Goal: Task Accomplishment & Management: Use online tool/utility

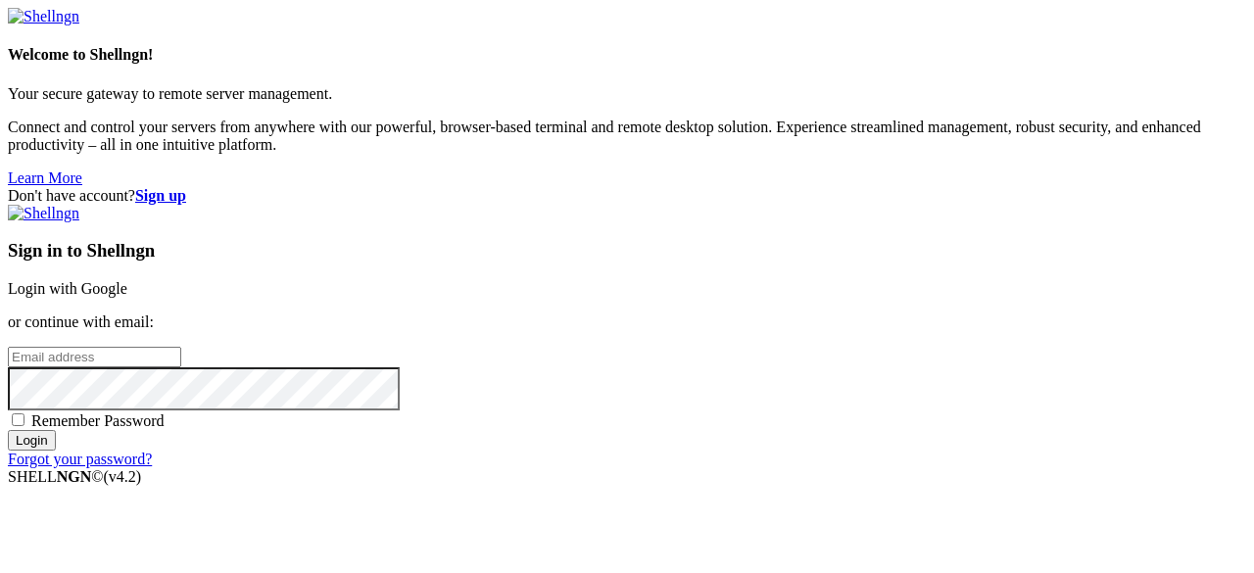
click at [127, 280] on link "Login with Google" at bounding box center [68, 288] width 120 height 17
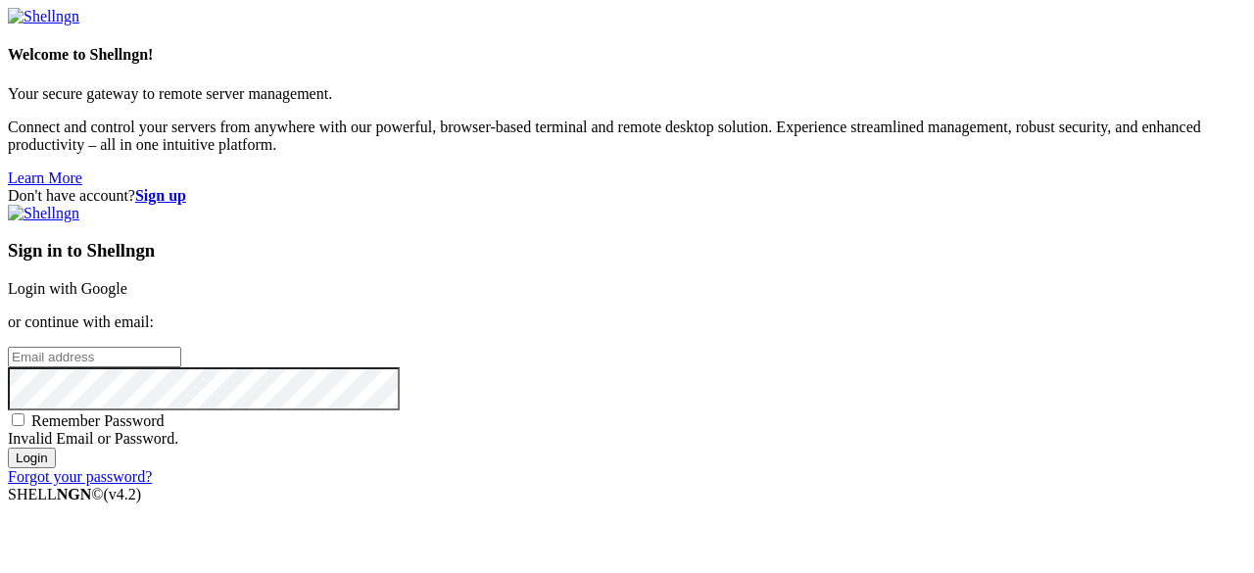
click at [186, 187] on strong "Sign up" at bounding box center [160, 195] width 51 height 17
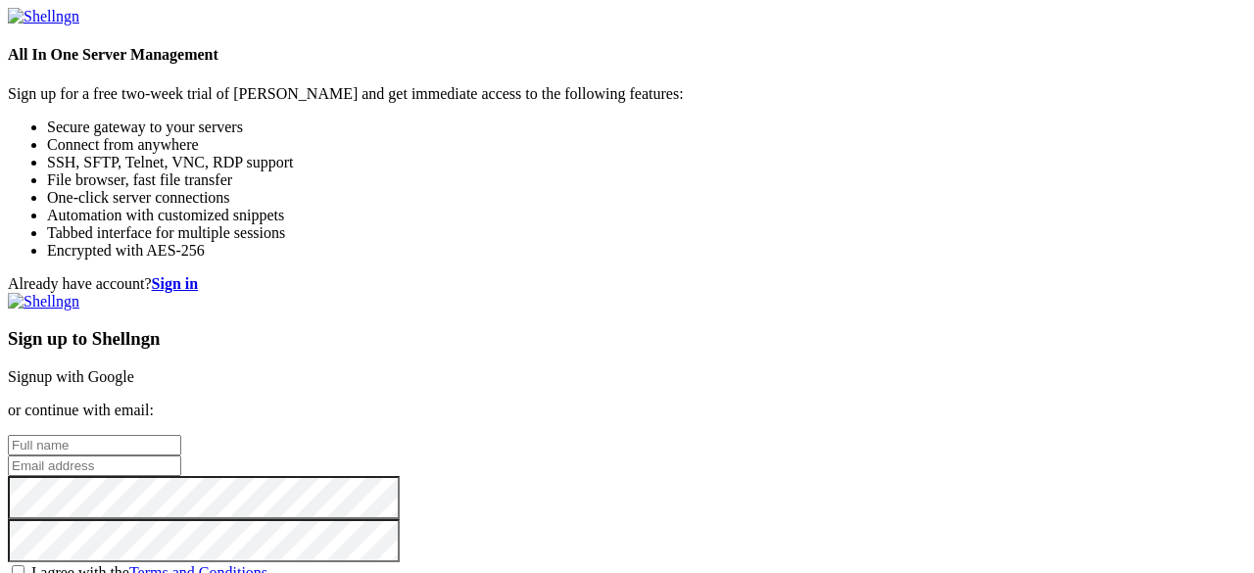
click at [134, 368] on link "Signup with Google" at bounding box center [71, 376] width 126 height 17
click at [267, 564] on span "I agree with the Terms and Conditions" at bounding box center [149, 572] width 236 height 17
click at [24, 565] on input "I agree with the Terms and Conditions" at bounding box center [18, 571] width 13 height 13
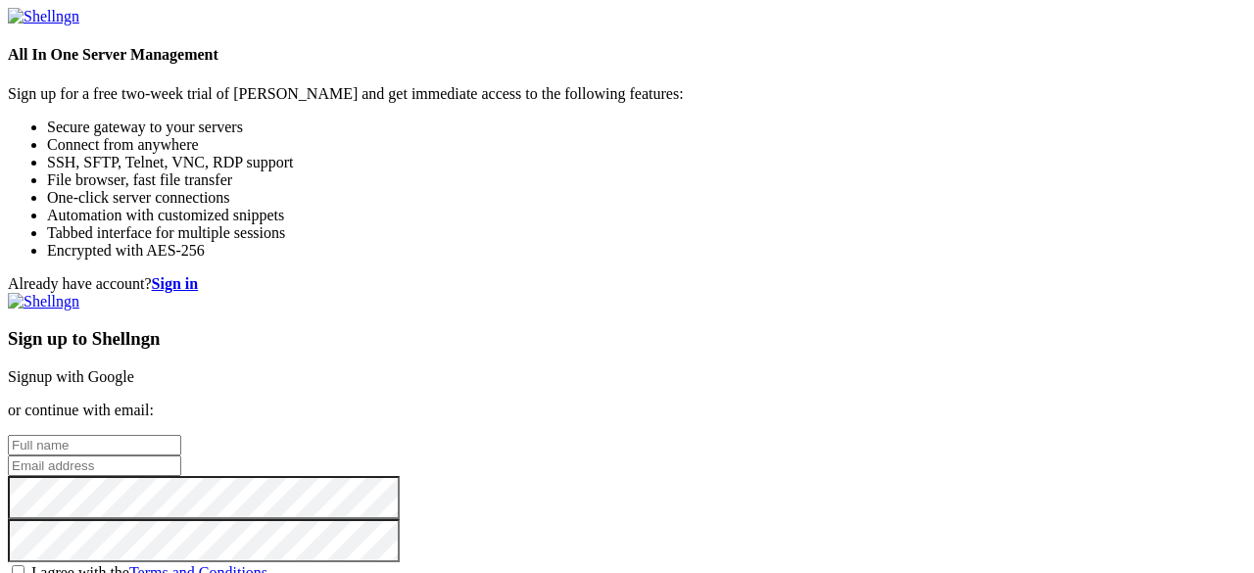
checkbox input "true"
click at [134, 368] on link "Signup with Google" at bounding box center [71, 376] width 126 height 17
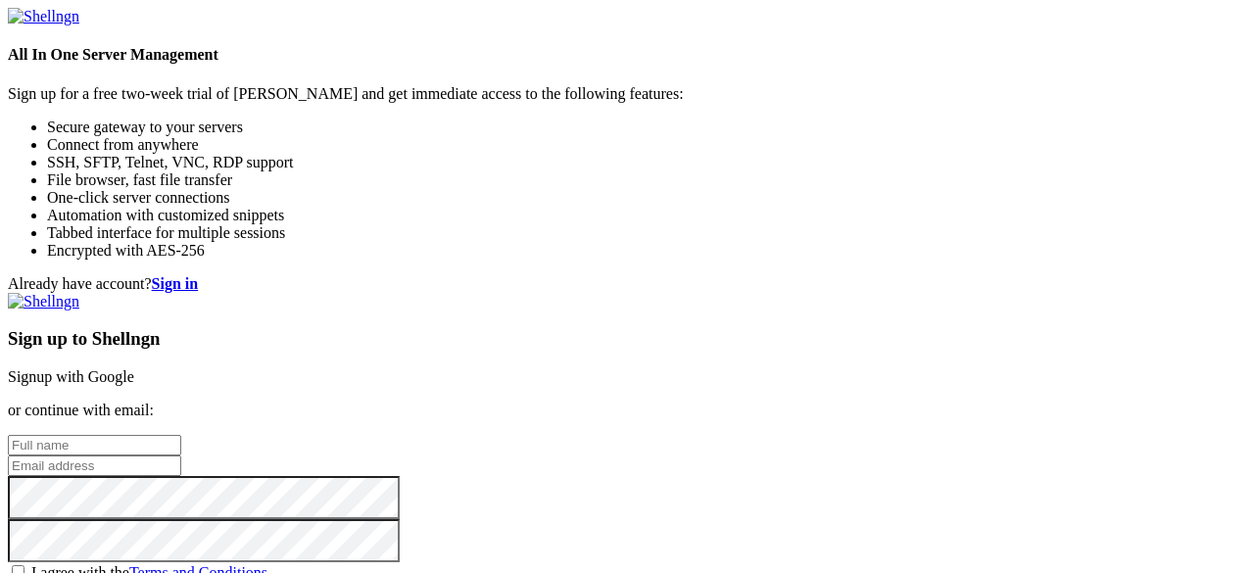
scroll to position [114, 0]
click at [181, 435] on input "text" at bounding box center [94, 445] width 173 height 21
type input "Bestman marshal"
click at [181, 456] on input "email" at bounding box center [94, 466] width 173 height 21
type input "[EMAIL_ADDRESS][DOMAIN_NAME]"
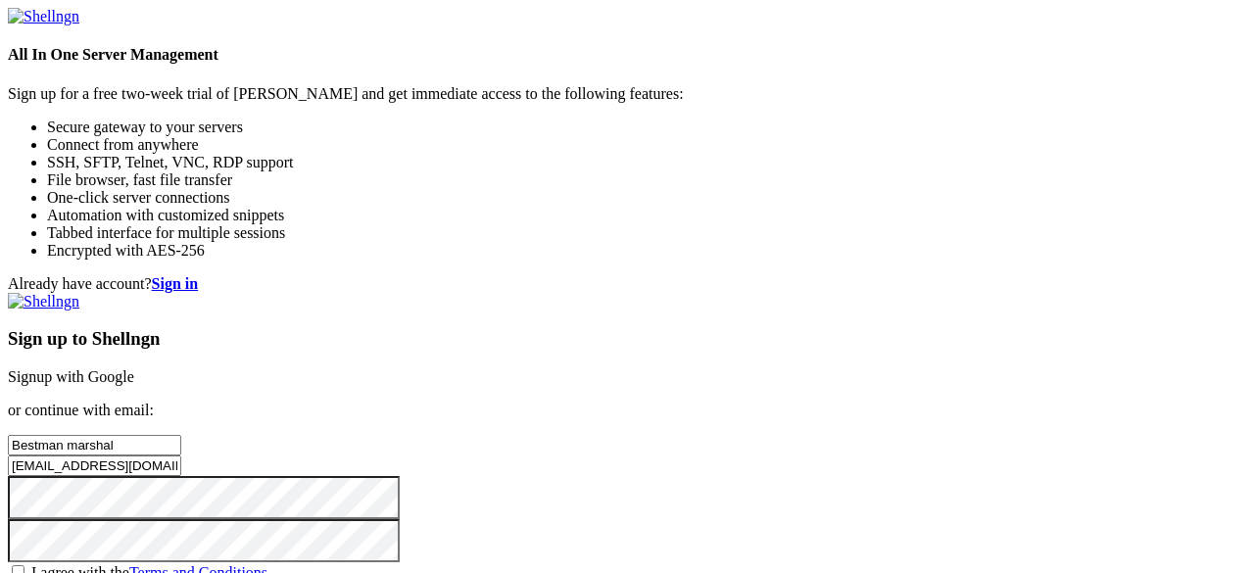
click at [267, 564] on span "I agree with the Terms and Conditions" at bounding box center [149, 572] width 236 height 17
click at [24, 565] on input "I agree with the Terms and Conditions" at bounding box center [18, 571] width 13 height 13
checkbox input "true"
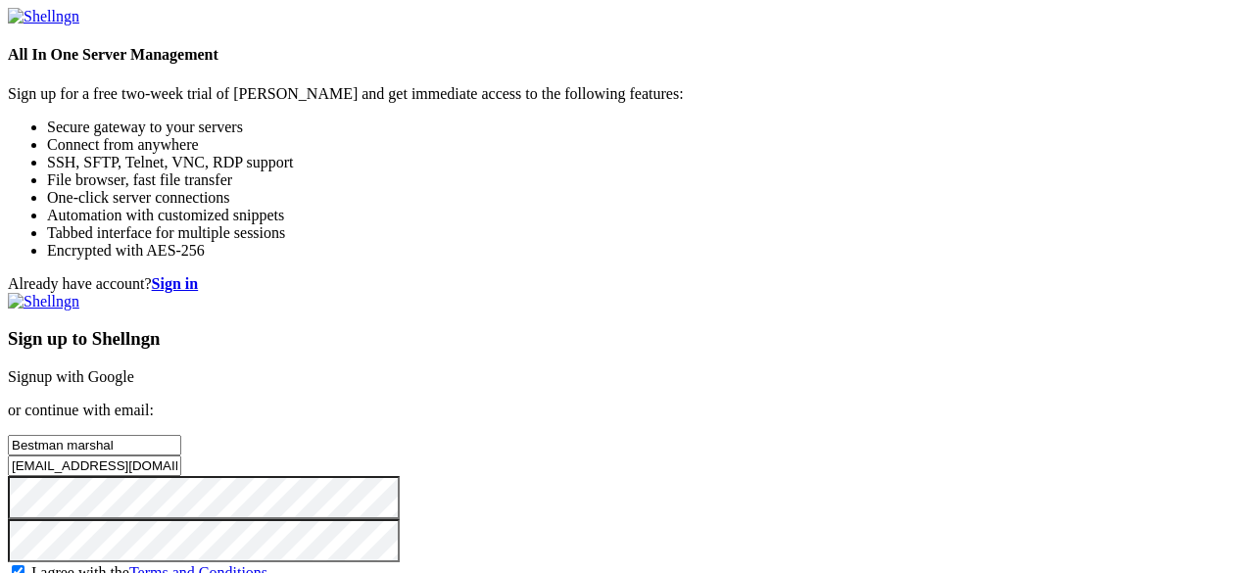
scroll to position [0, 0]
click at [199, 275] on strong "Sign in" at bounding box center [175, 283] width 47 height 17
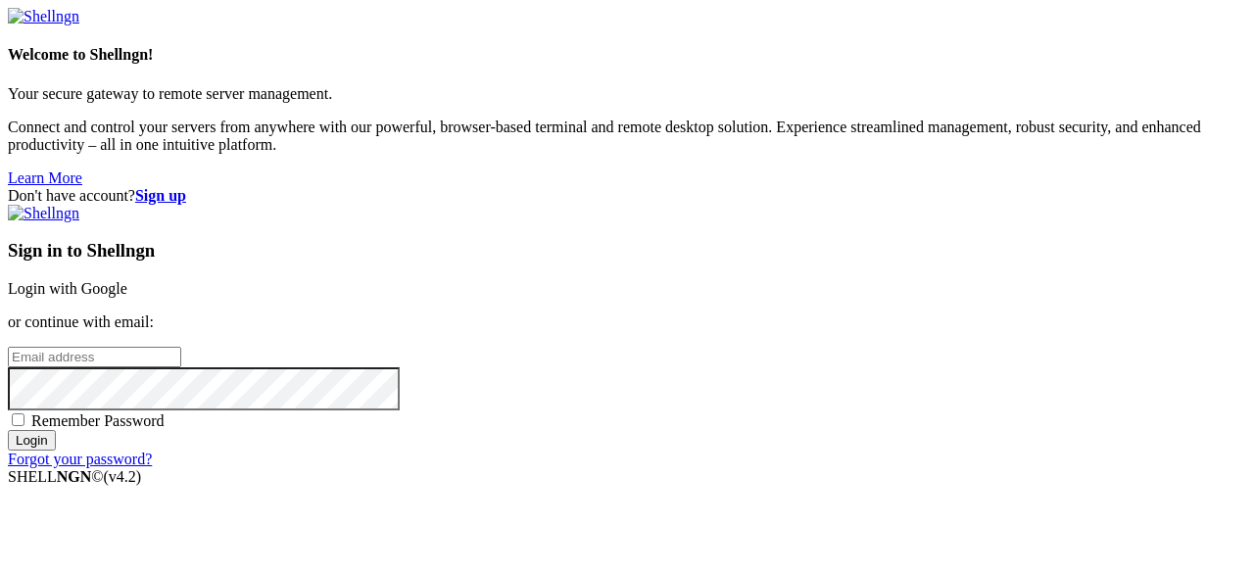
type input "[EMAIL_ADDRESS][DOMAIN_NAME]"
click at [1019, 222] on div "Don't have account? Sign up Sign in to Shellngn Login with Google or continue w…" at bounding box center [627, 327] width 1238 height 281
click at [127, 280] on link "Login with Google" at bounding box center [68, 288] width 120 height 17
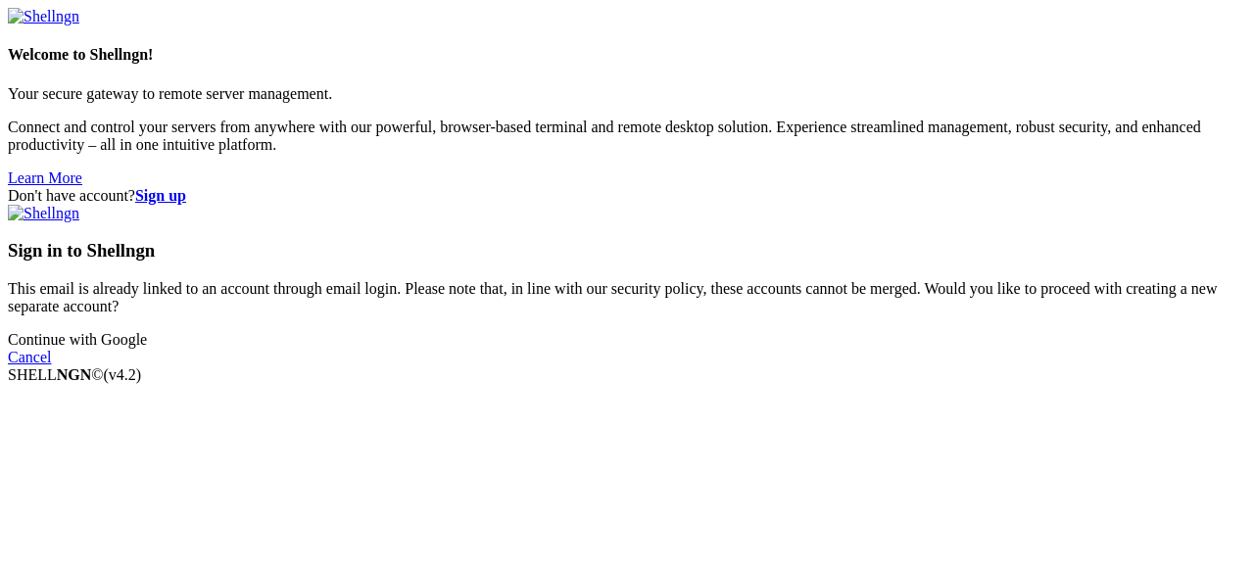
click at [147, 348] on link "Continue with Google" at bounding box center [77, 339] width 139 height 17
click at [51, 365] on link "Cancel" at bounding box center [29, 357] width 43 height 17
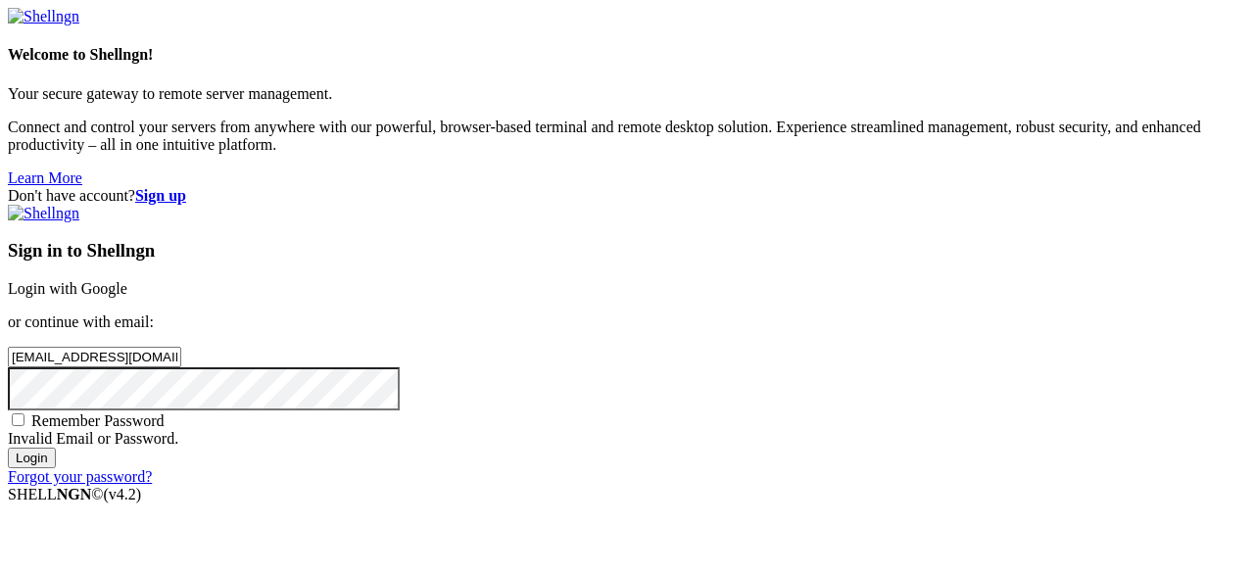
click at [165, 412] on span "Remember Password" at bounding box center [97, 420] width 133 height 17
click at [24, 413] on input "Remember Password" at bounding box center [18, 419] width 13 height 13
checkbox input "true"
click at [56, 468] on input "Login" at bounding box center [32, 458] width 48 height 21
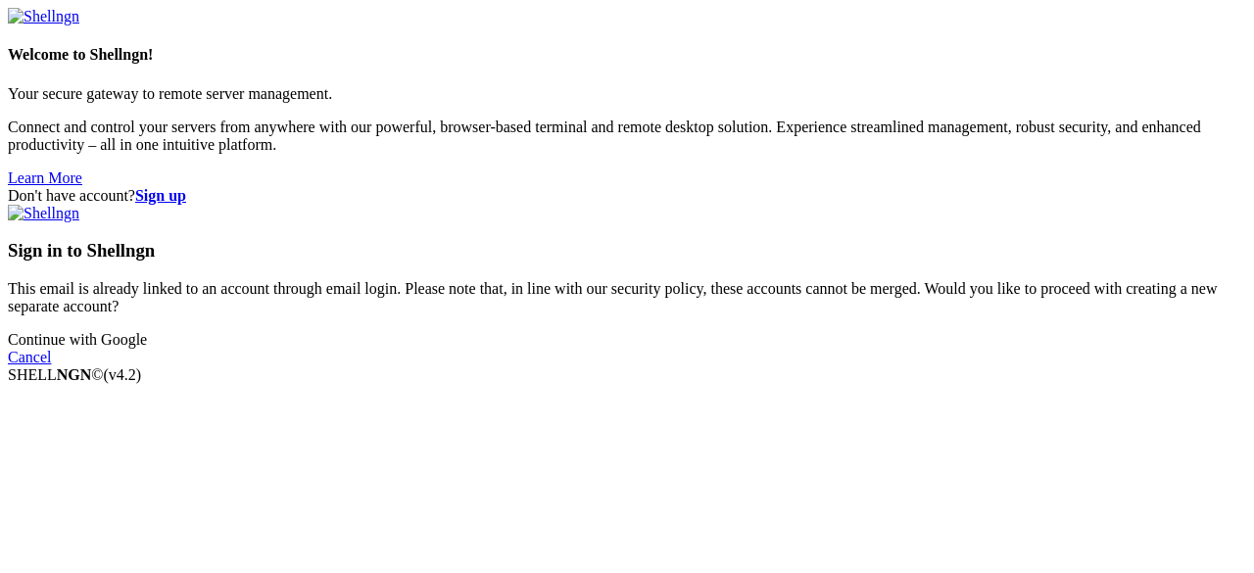
click at [147, 348] on link "Continue with Google" at bounding box center [77, 339] width 139 height 17
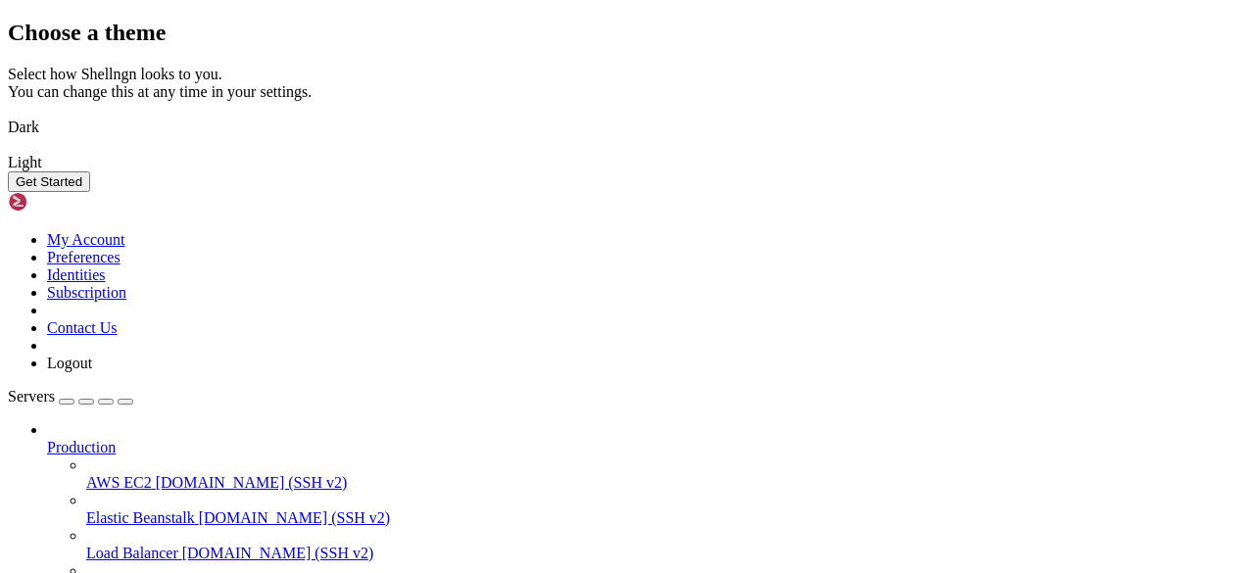
click at [90, 192] on button "Get Started" at bounding box center [49, 181] width 82 height 21
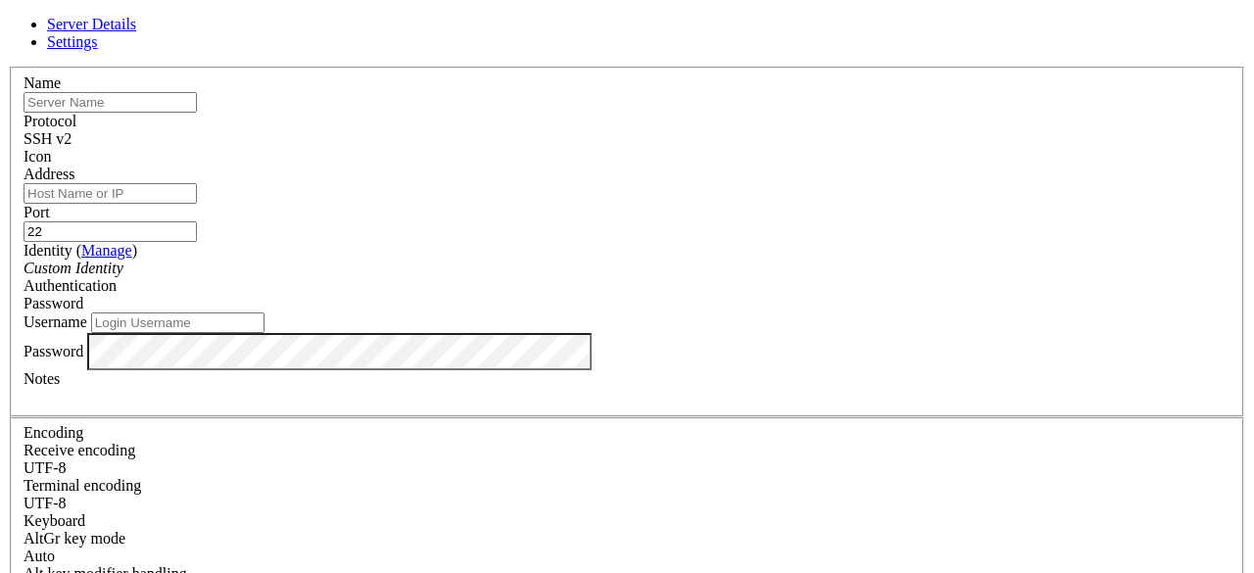
type input "[EMAIL_ADDRESS][DOMAIN_NAME]"
type input "hostvds"
click at [197, 204] on input "Address" at bounding box center [110, 193] width 173 height 21
paste input "31.58.220.108"
type input "31.58.220.108"
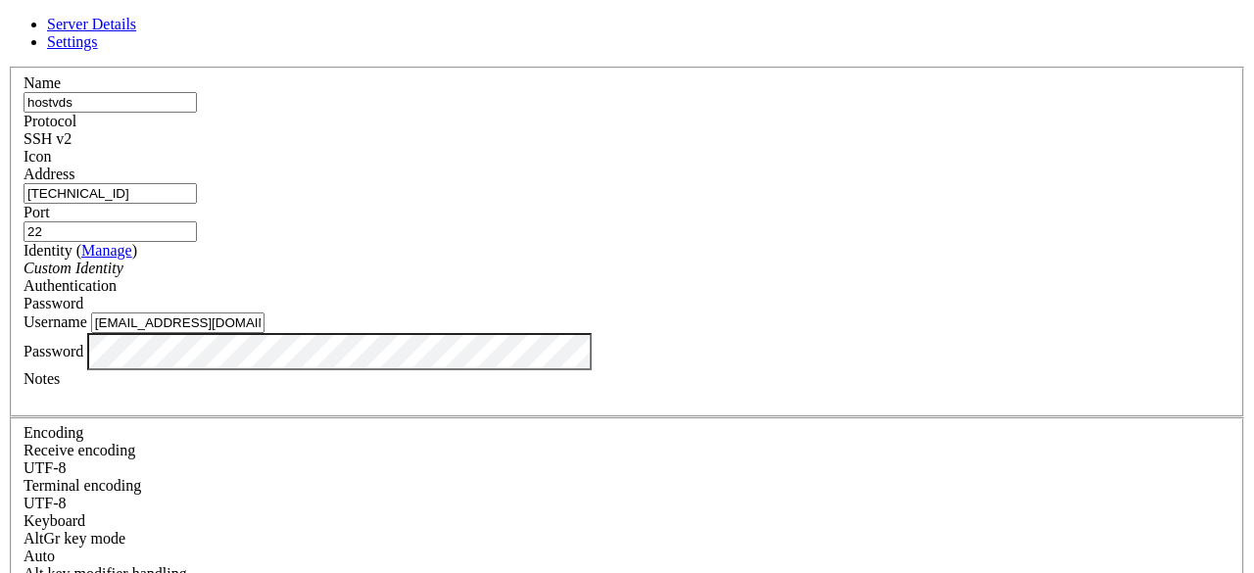
click at [265, 333] on input "[EMAIL_ADDRESS][DOMAIN_NAME]" at bounding box center [177, 323] width 173 height 21
type input "admin"
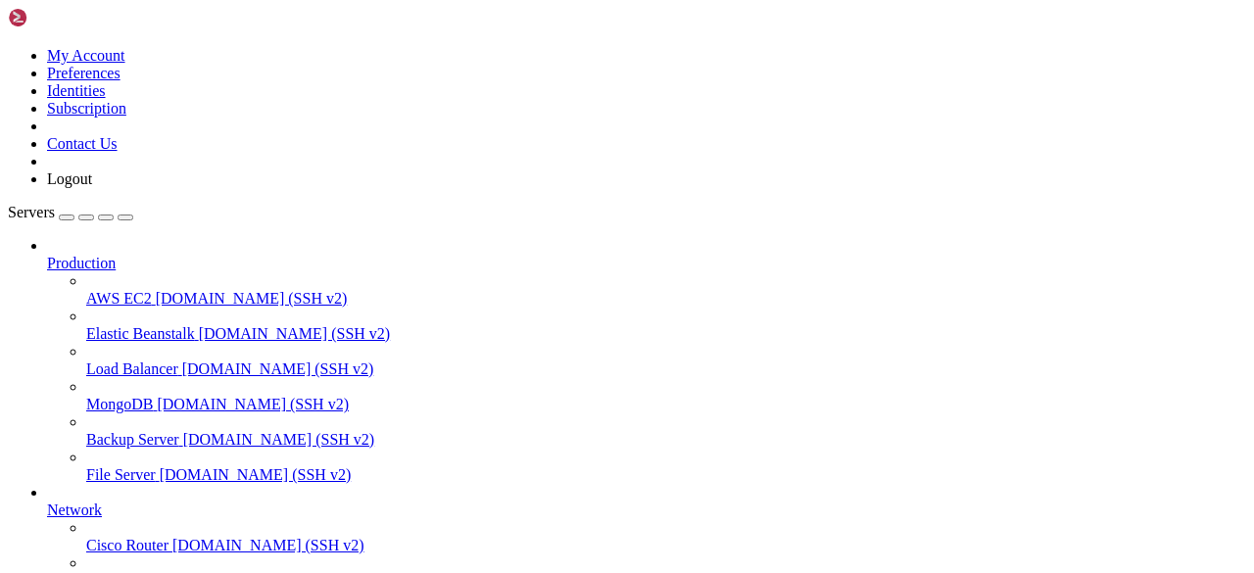
scroll to position [218, 0]
click at [47, 255] on icon at bounding box center [47, 255] width 0 height 0
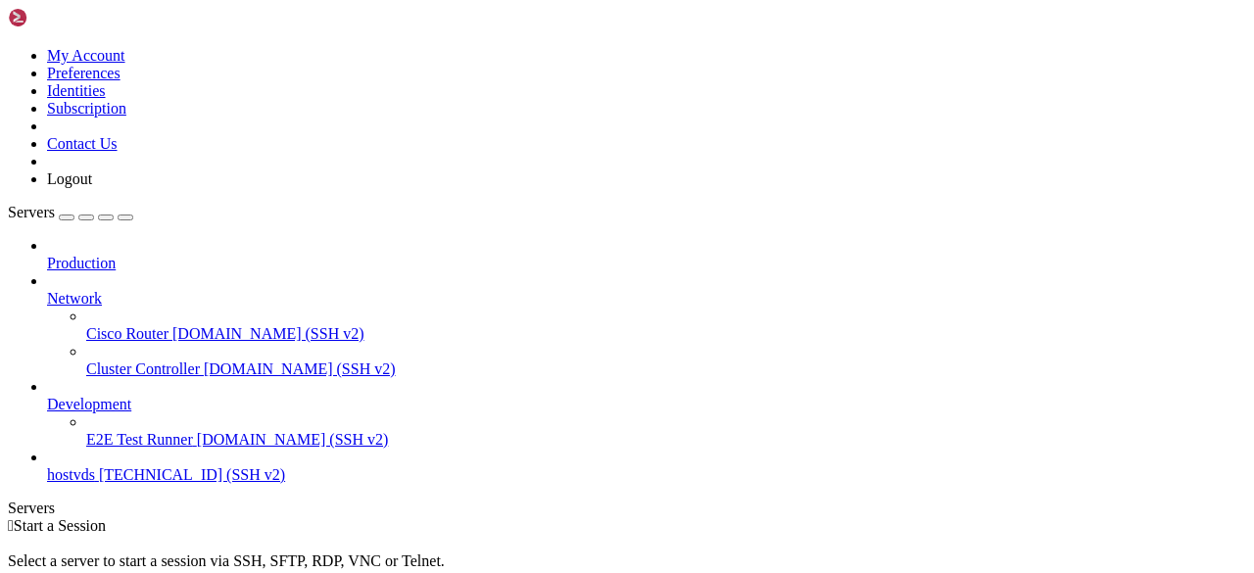
click at [95, 466] on span "hostvds" at bounding box center [71, 474] width 48 height 17
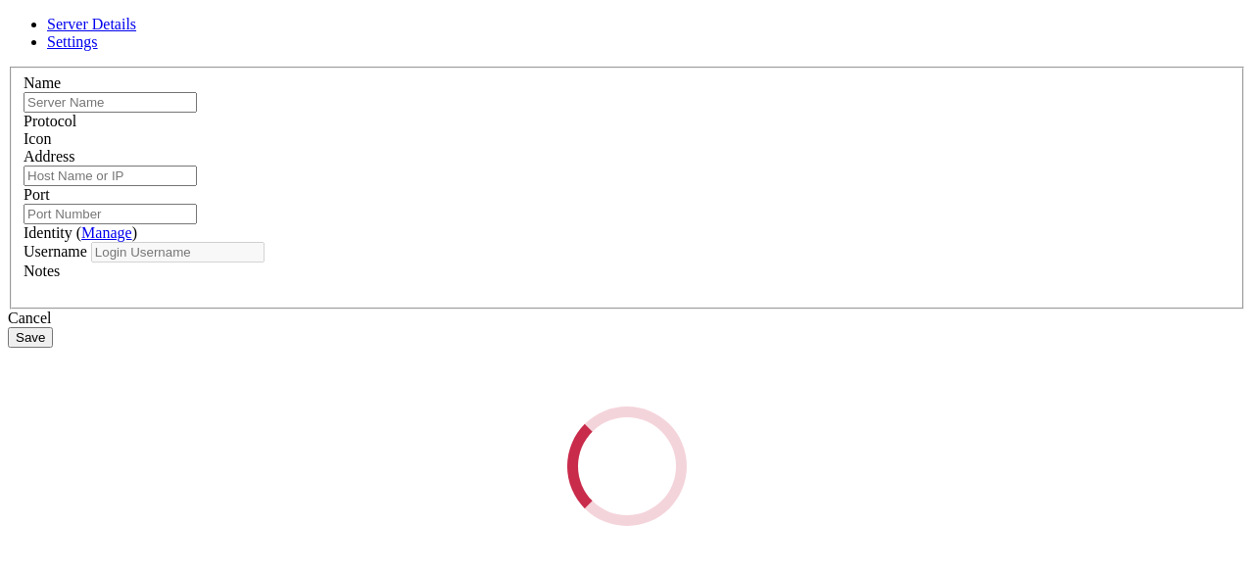
type input "hostvds"
type input "31.58.220.108"
type input "22"
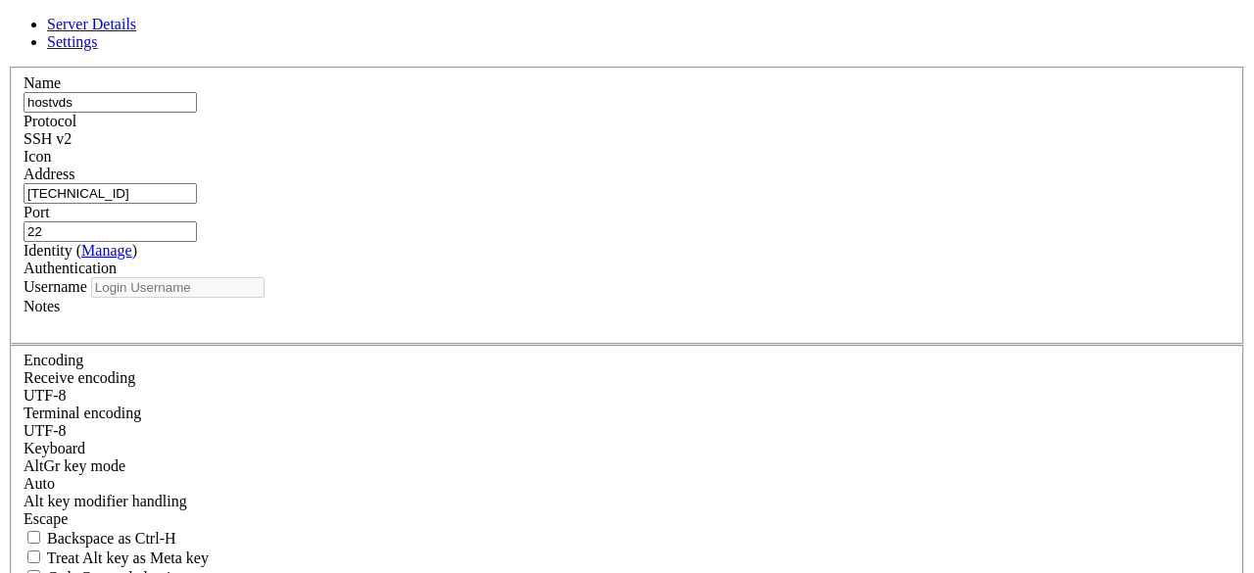
type input "admin"
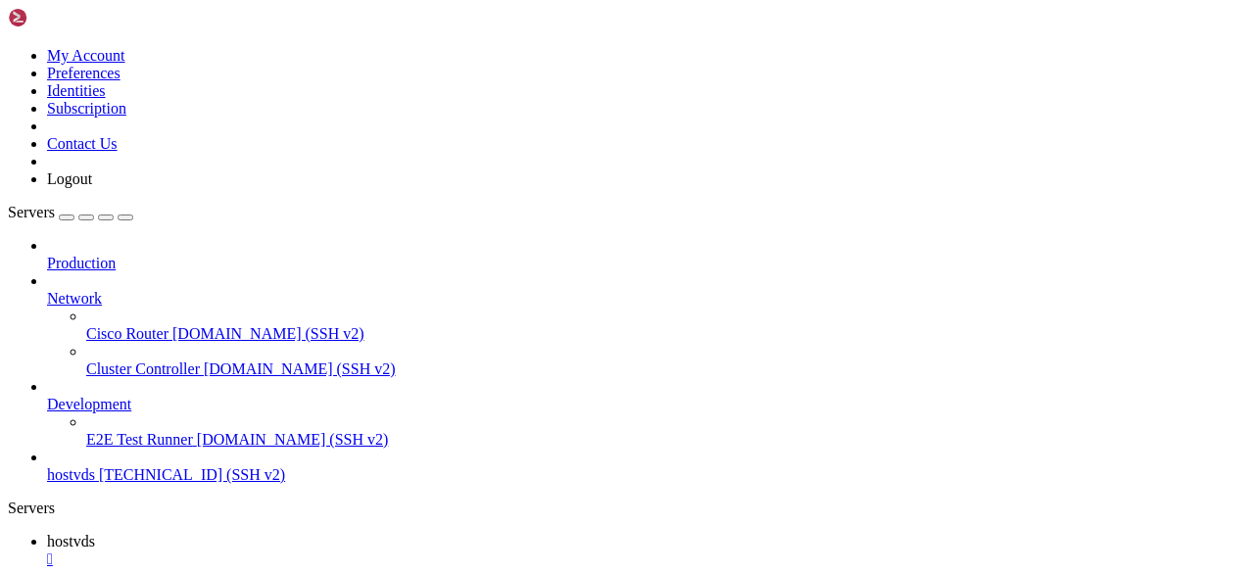
click at [345, 551] on div "" at bounding box center [646, 560] width 1199 height 18
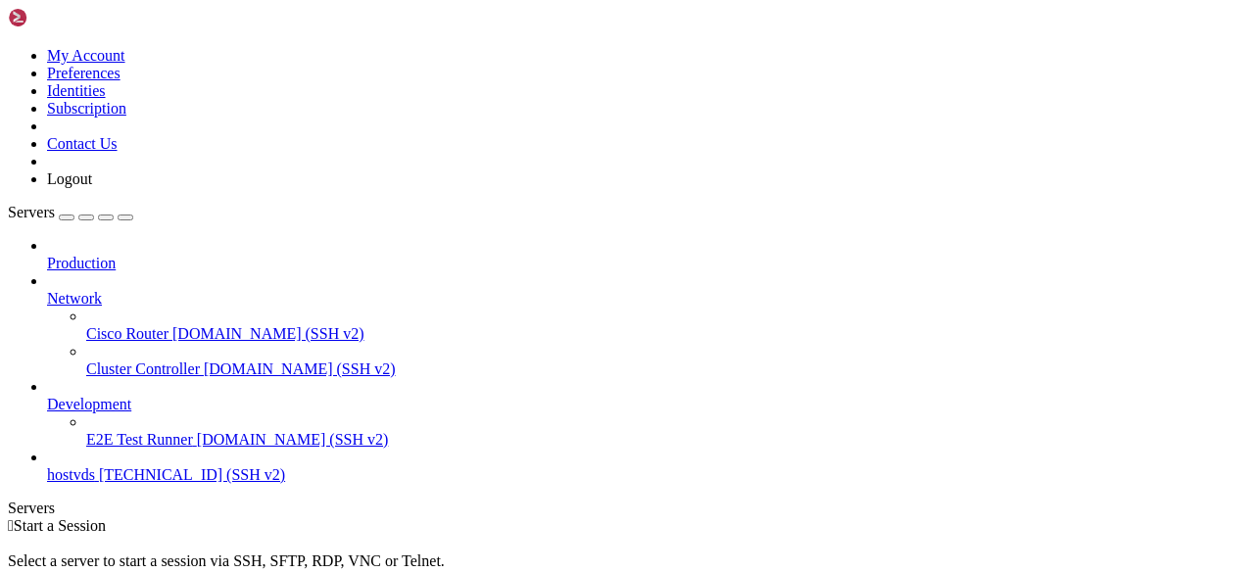
click at [95, 466] on span "hostvds" at bounding box center [71, 474] width 48 height 17
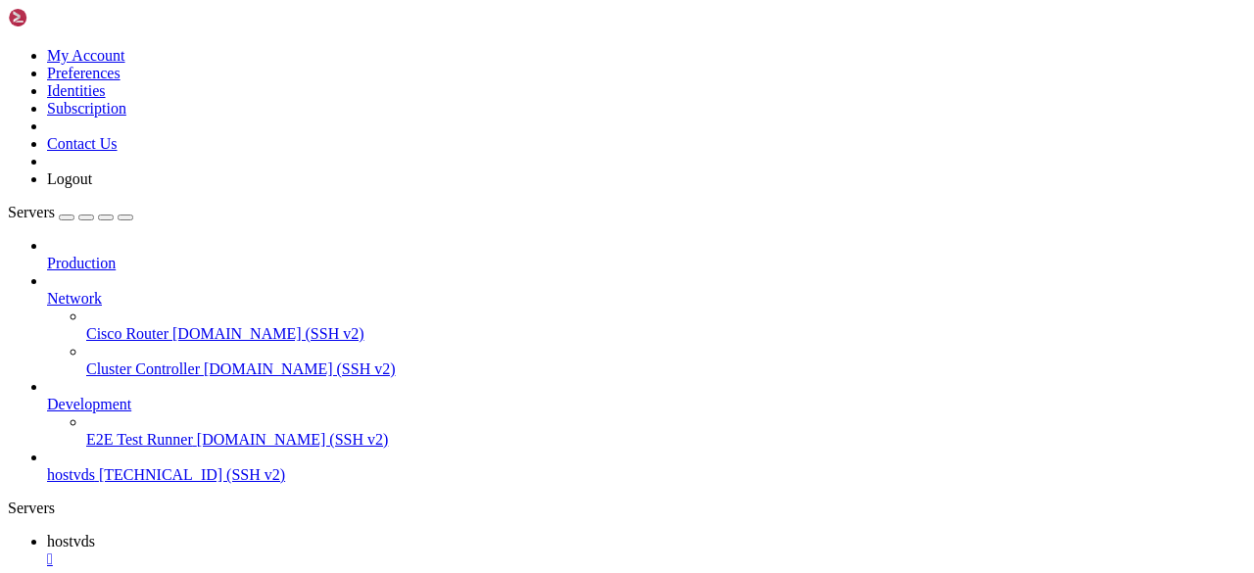
scroll to position [0, 0]
click at [220, 378] on div at bounding box center [646, 387] width 1199 height 18
click at [47, 396] on icon at bounding box center [47, 396] width 0 height 0
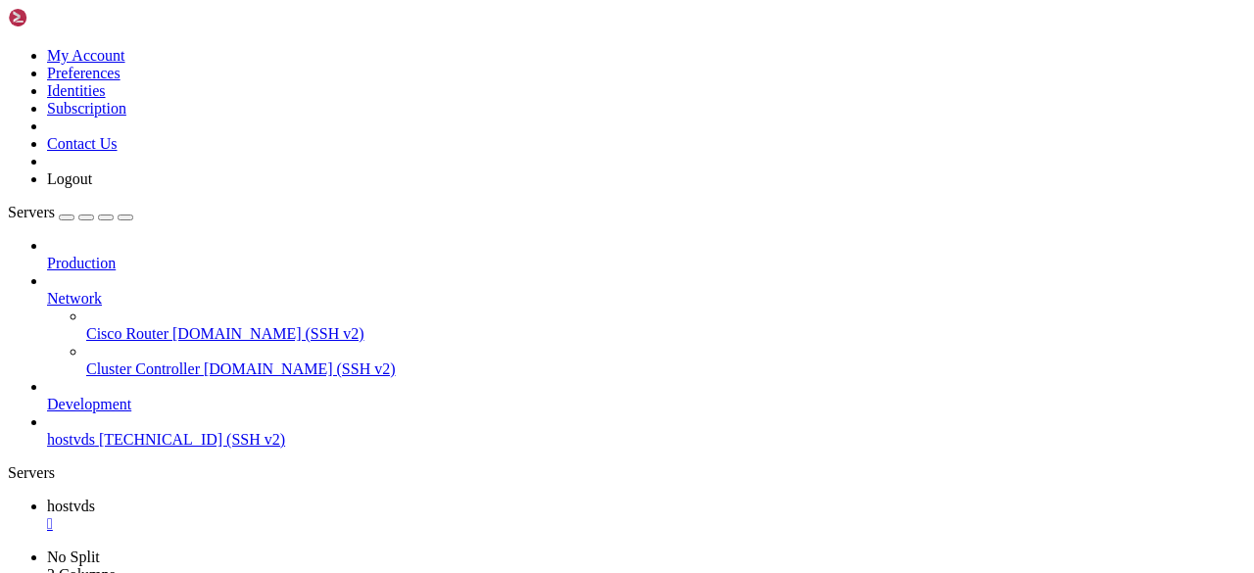
click at [47, 396] on icon at bounding box center [47, 396] width 0 height 0
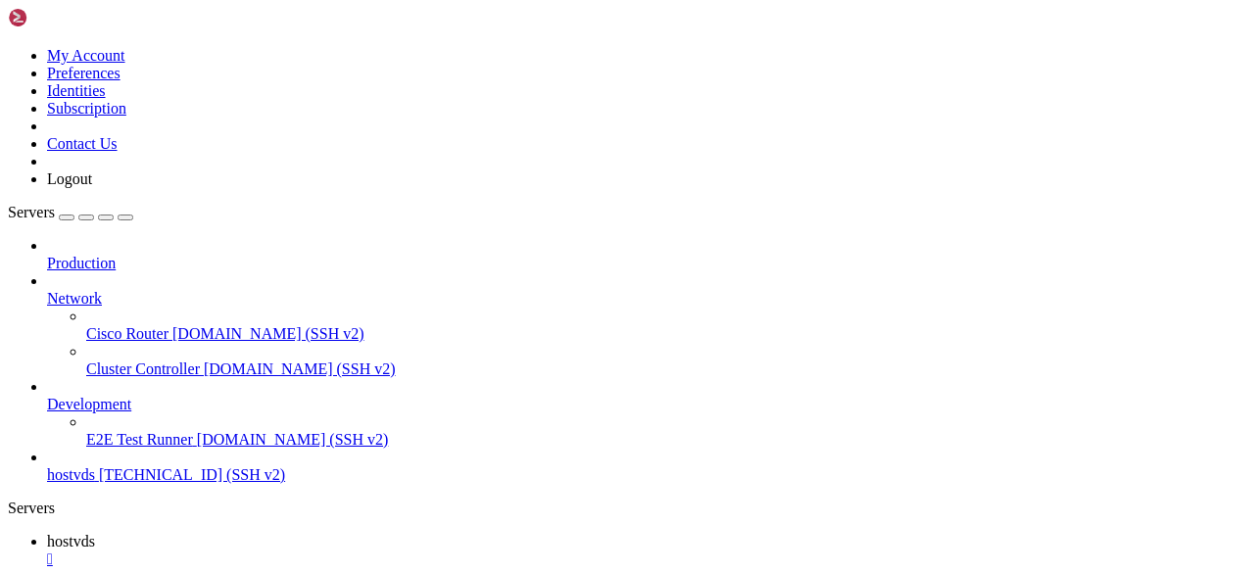
click at [47, 255] on icon at bounding box center [47, 255] width 0 height 0
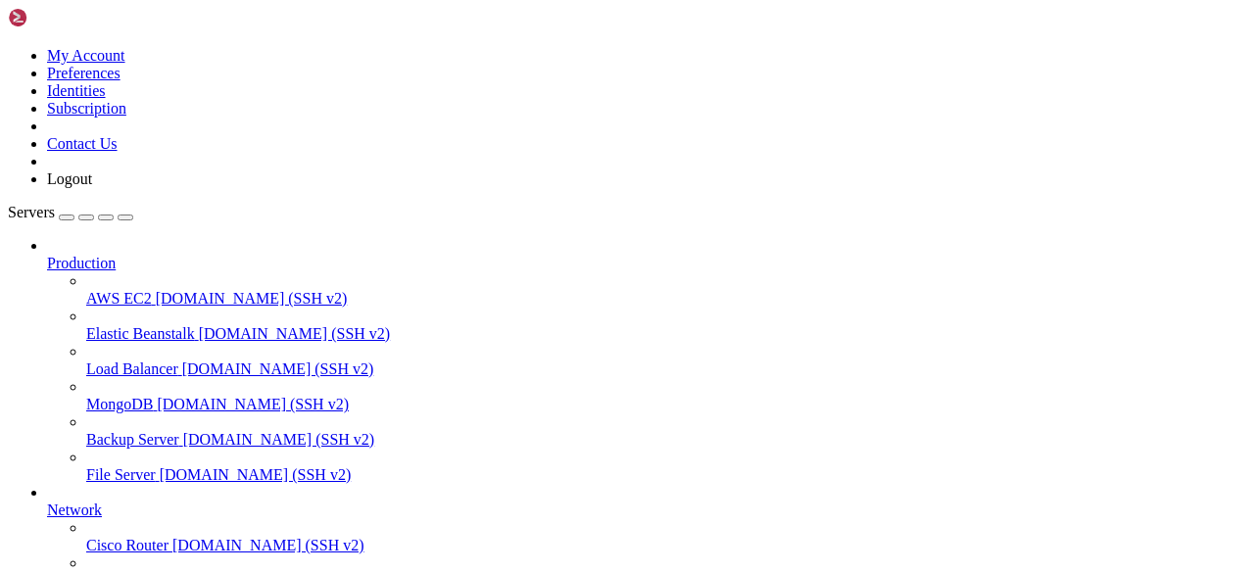
click at [47, 255] on icon at bounding box center [47, 255] width 0 height 0
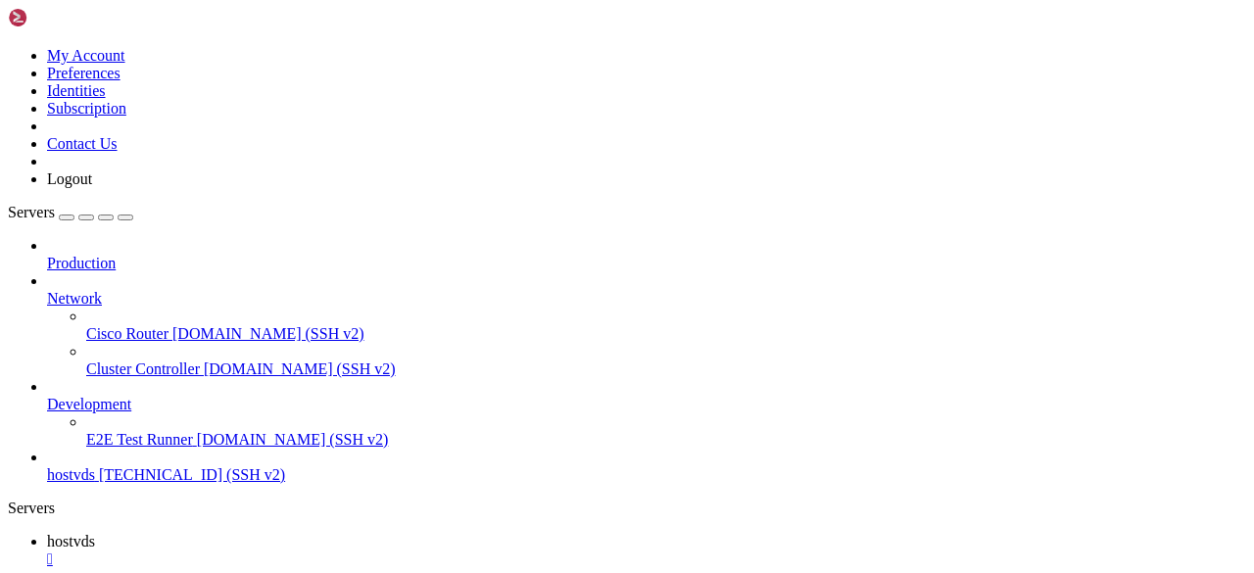
click at [95, 466] on span "hostvds" at bounding box center [71, 474] width 48 height 17
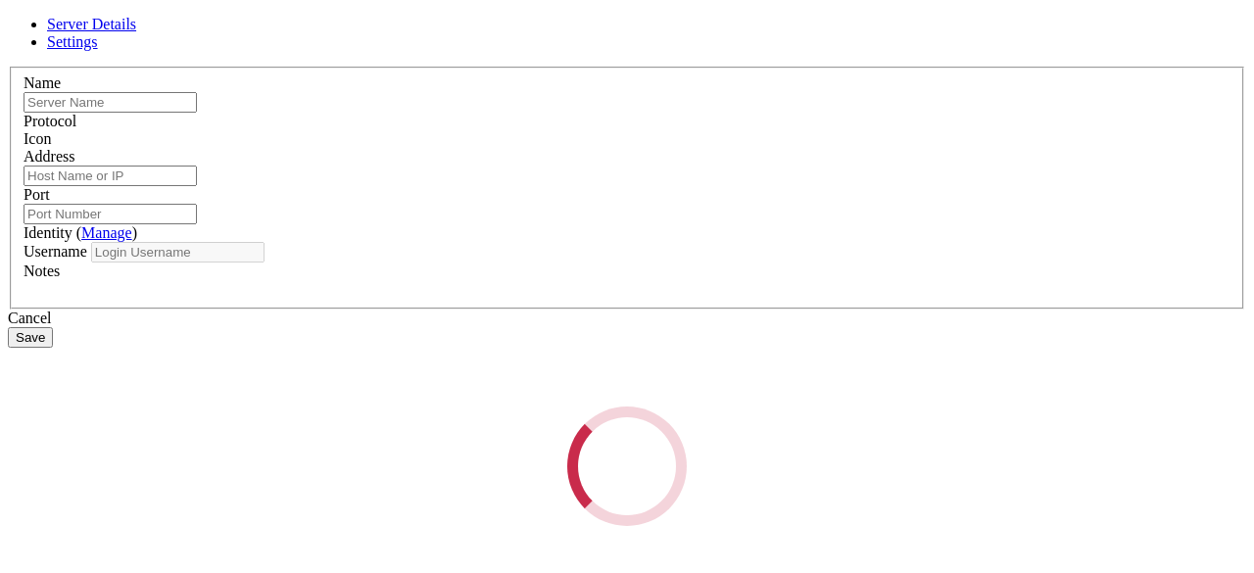
type input "hostvds"
type input "31.58.220.108"
type input "22"
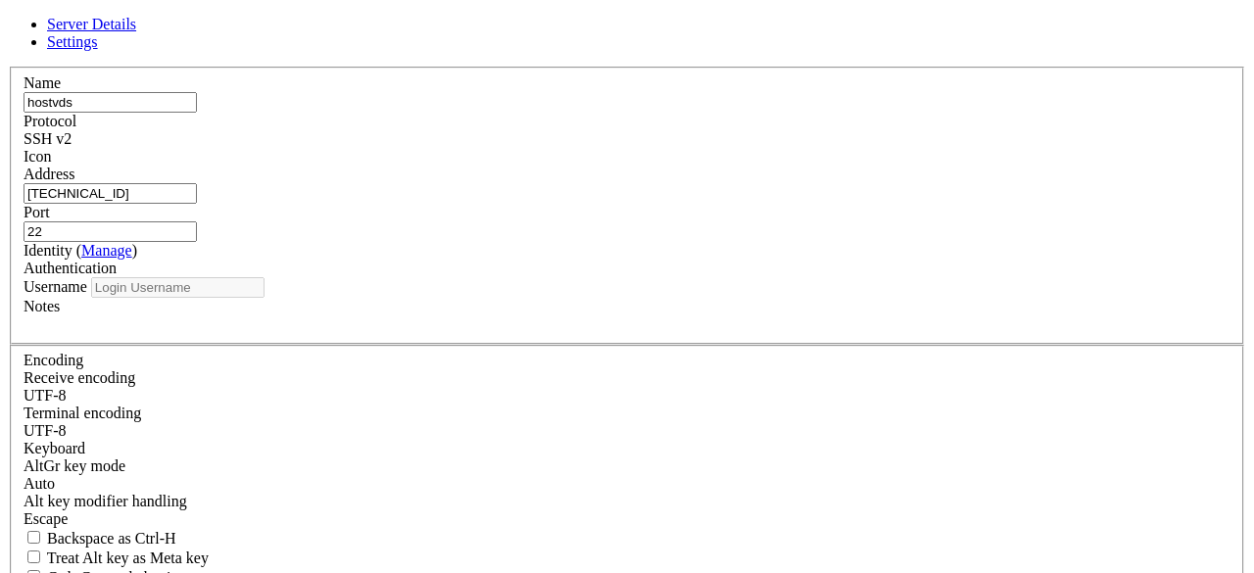
type input "admin"
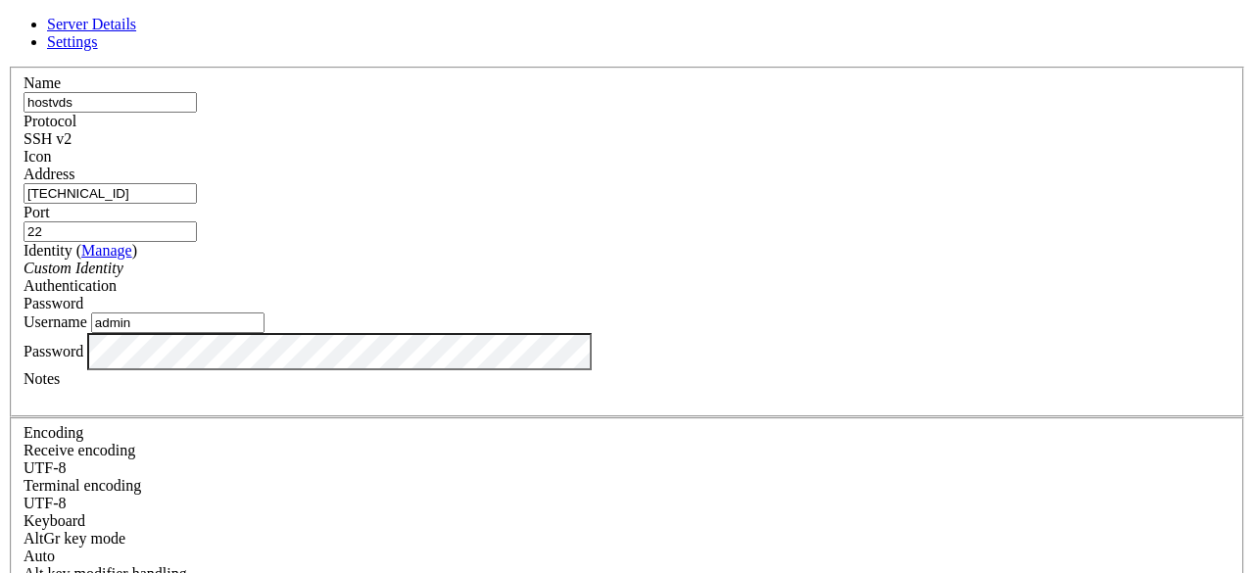
scroll to position [43, 0]
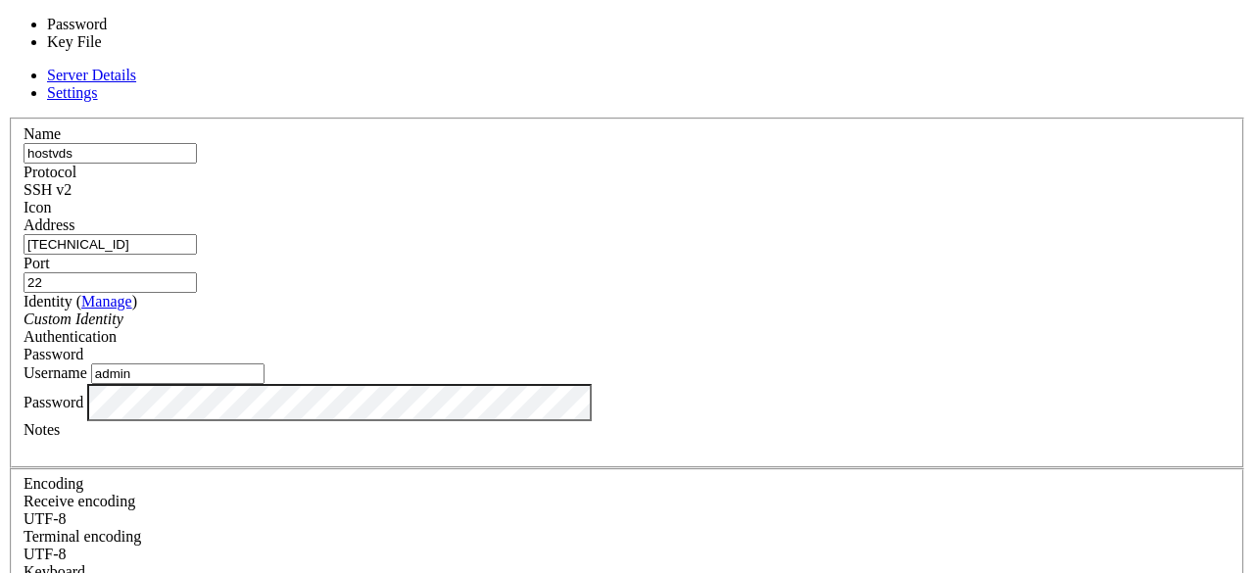
click at [83, 346] on span "Password" at bounding box center [54, 354] width 60 height 17
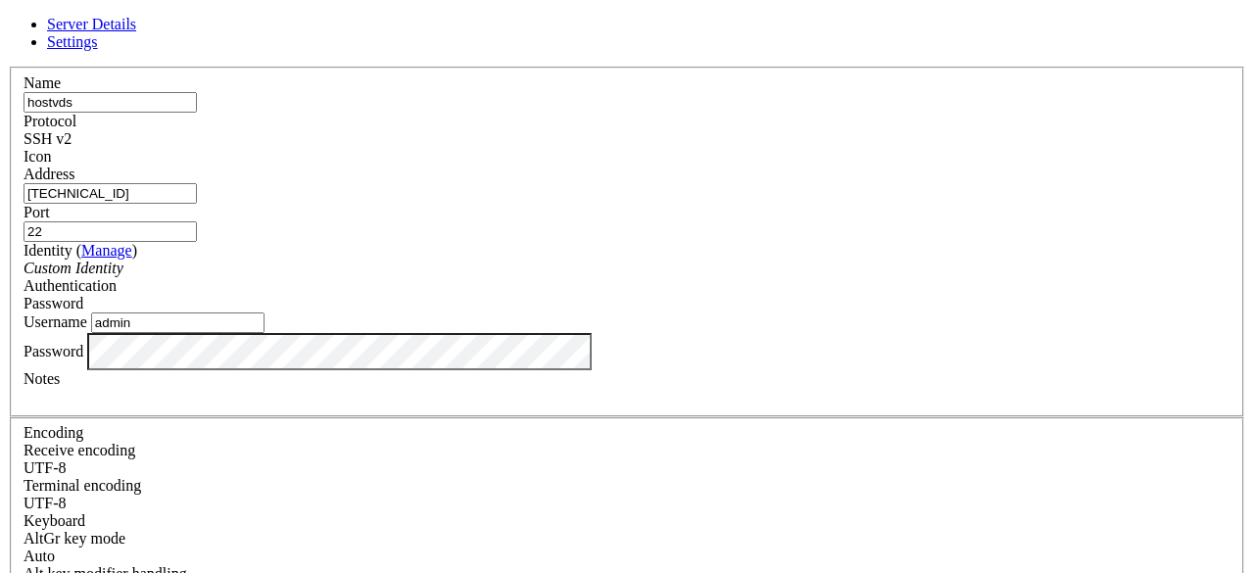
click at [83, 295] on span "Password" at bounding box center [54, 303] width 60 height 17
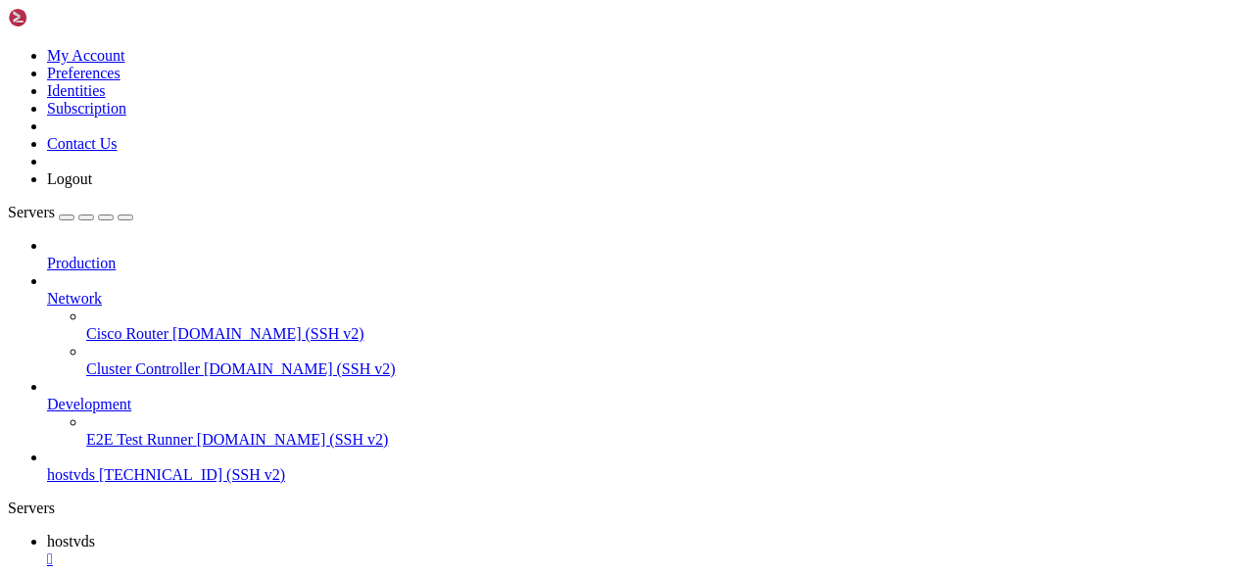
click at [351, 551] on div "" at bounding box center [646, 560] width 1199 height 18
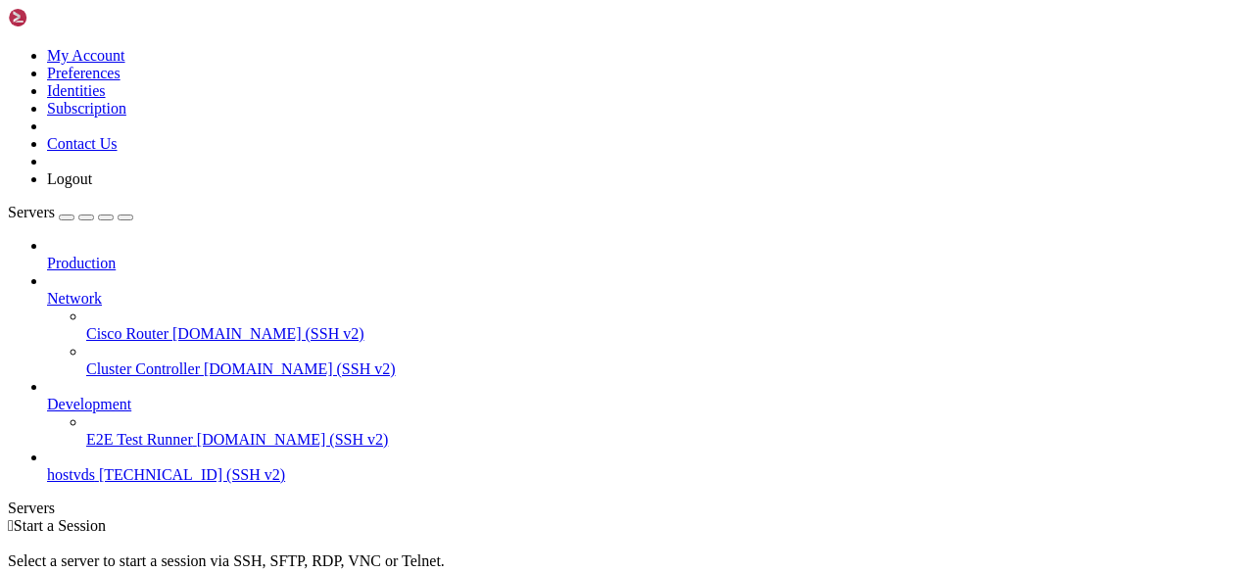
click at [133, 466] on span "31.58.220.108 (SSH v2)" at bounding box center [192, 474] width 186 height 17
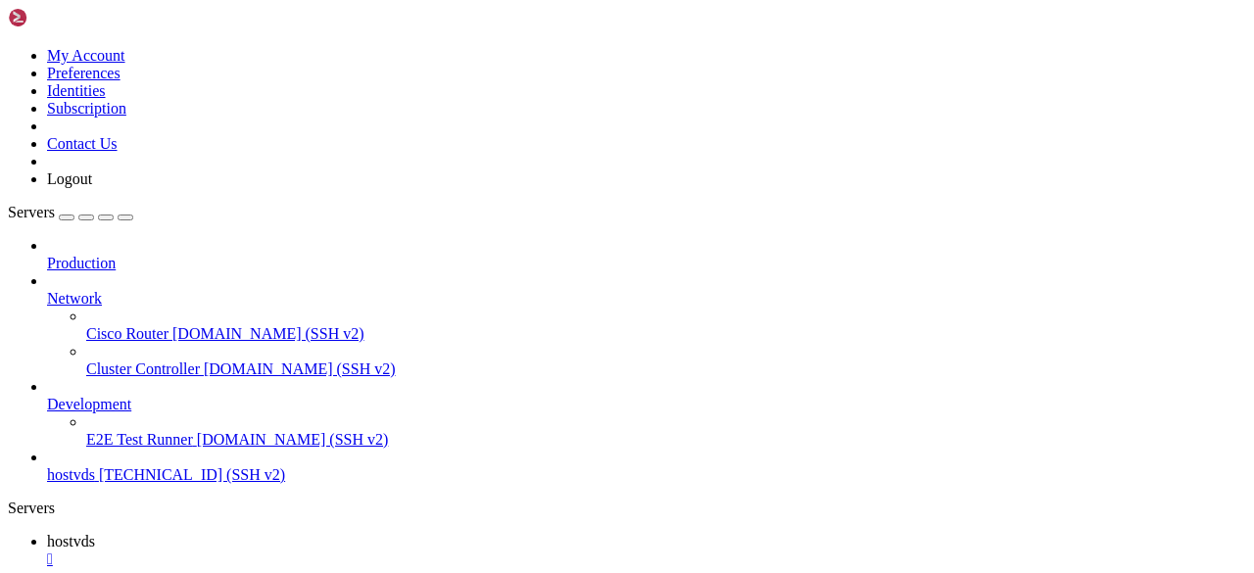
scroll to position [0, 0]
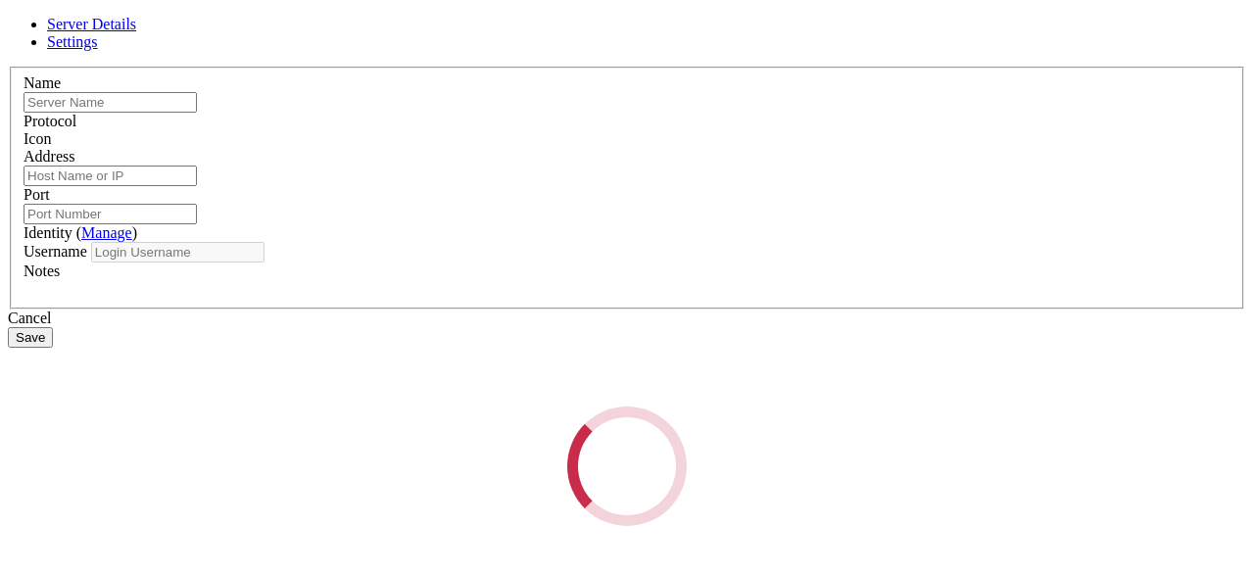
type input "hostvds"
type input "31.58.220.108"
type input "22"
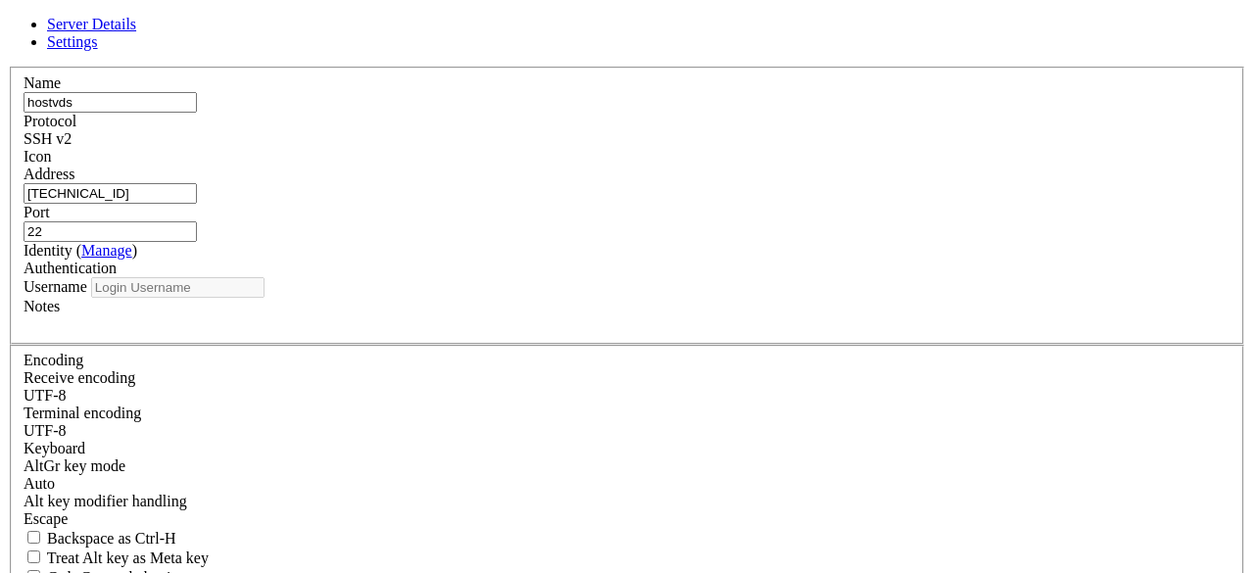
type input "admin"
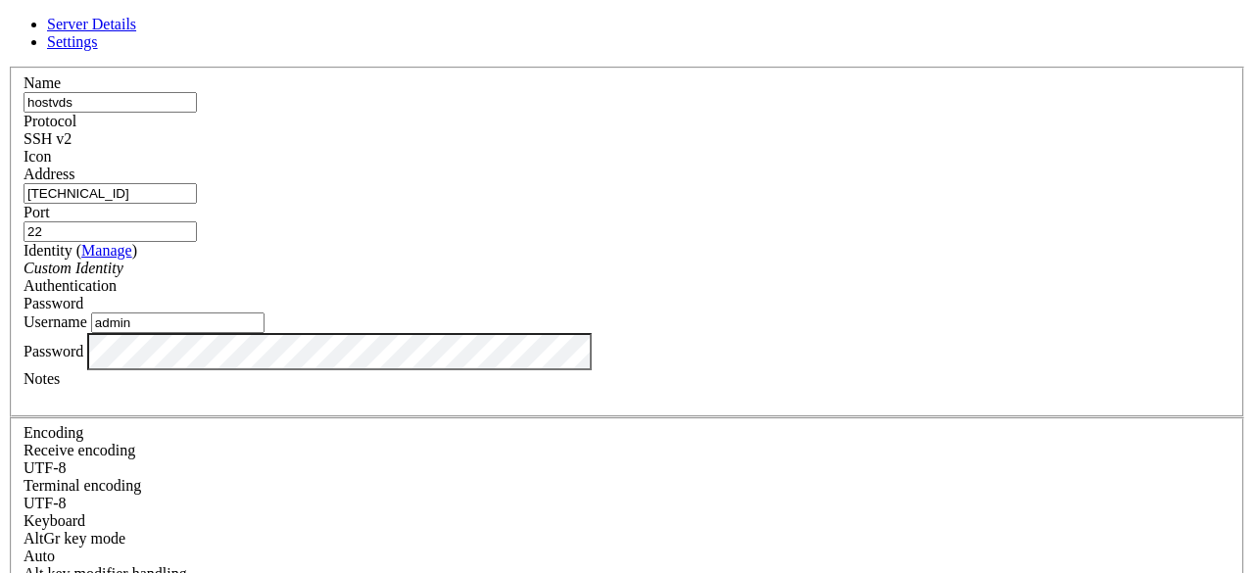
click at [197, 199] on input "31.58.220.108" at bounding box center [110, 193] width 173 height 21
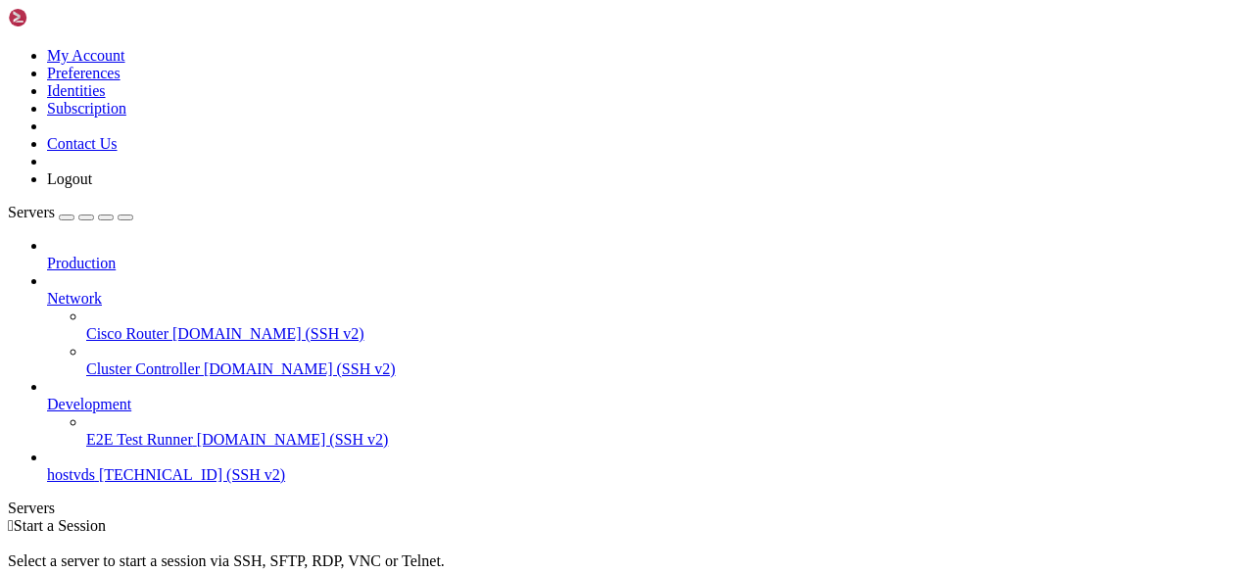
click at [133, 466] on link "hostvds 31.58.220.108 (SSH v2)" at bounding box center [646, 475] width 1199 height 18
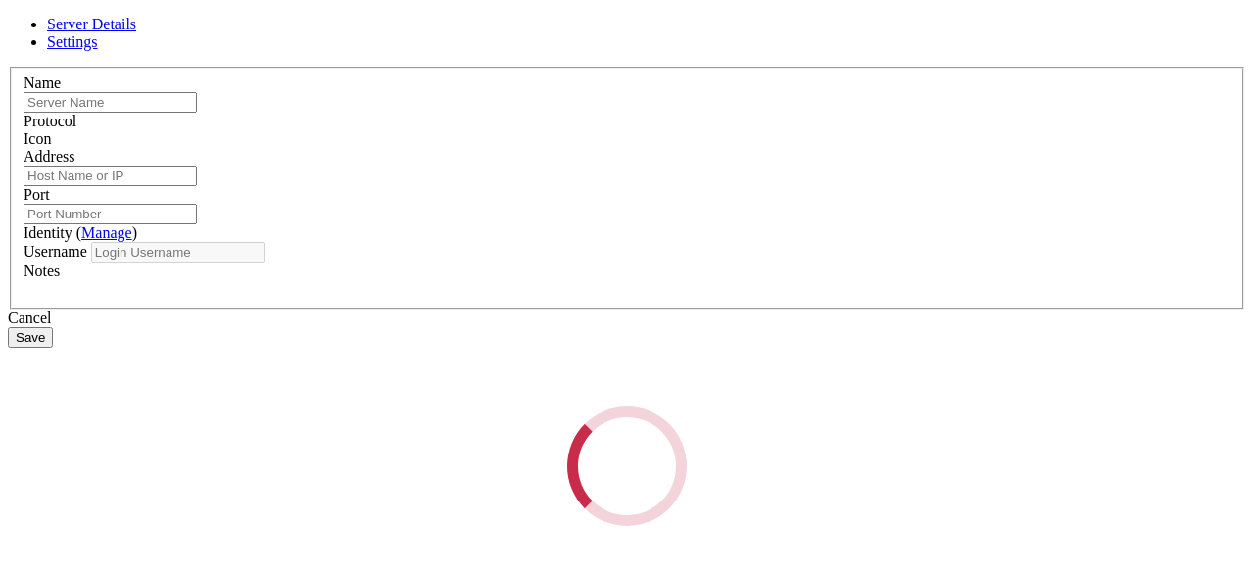
type input "hostvds"
type input "31.58.220.108"
type input "22"
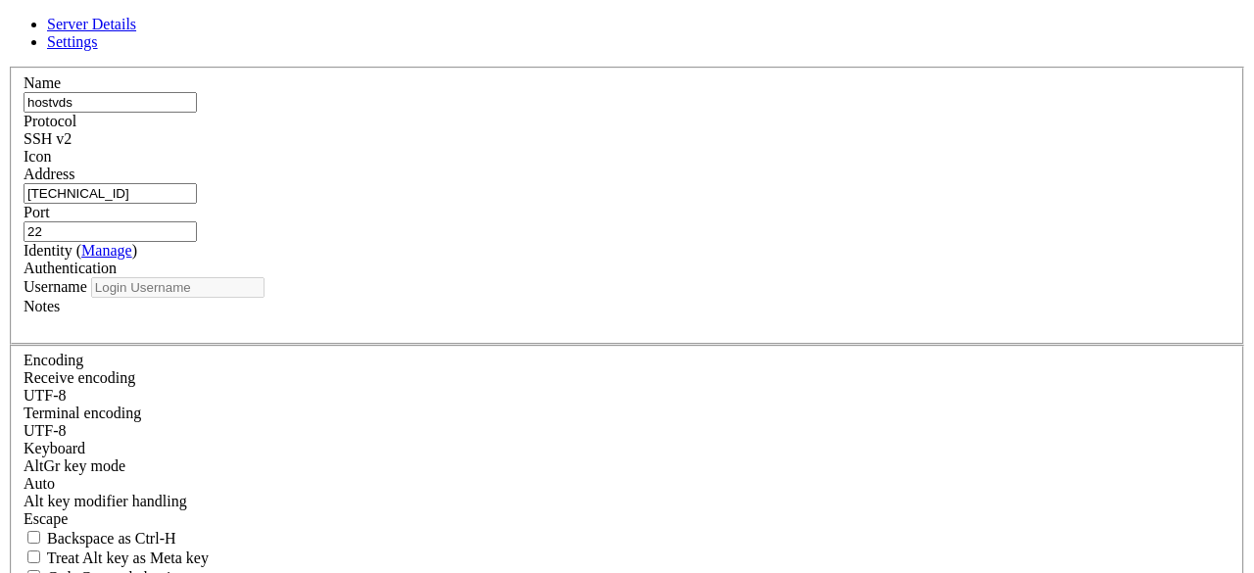
type input "admin"
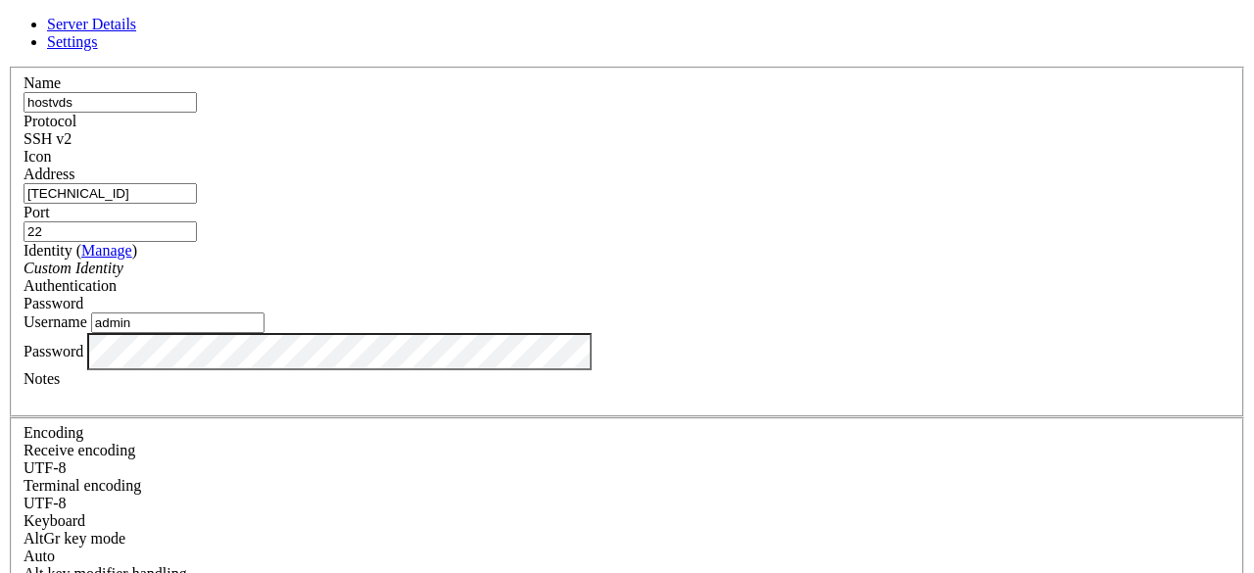
click at [197, 204] on input "31.58.220.108" at bounding box center [110, 193] width 173 height 21
paste input "[TECHNICAL_ID]"
type input "[TECHNICAL_ID]"
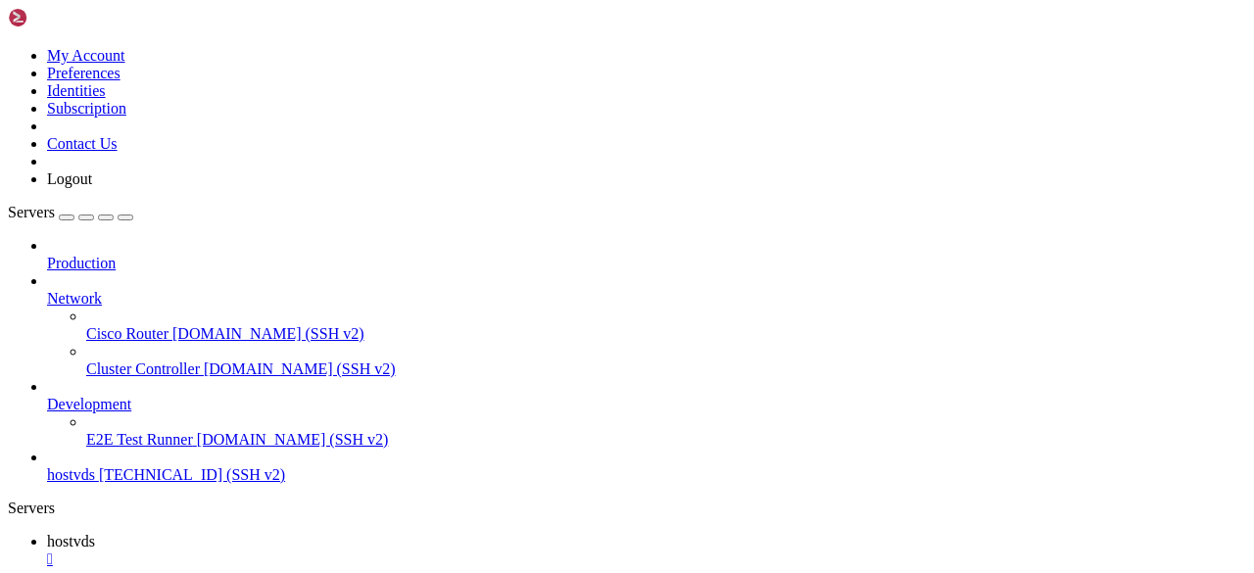
click at [341, 551] on div "" at bounding box center [646, 560] width 1199 height 18
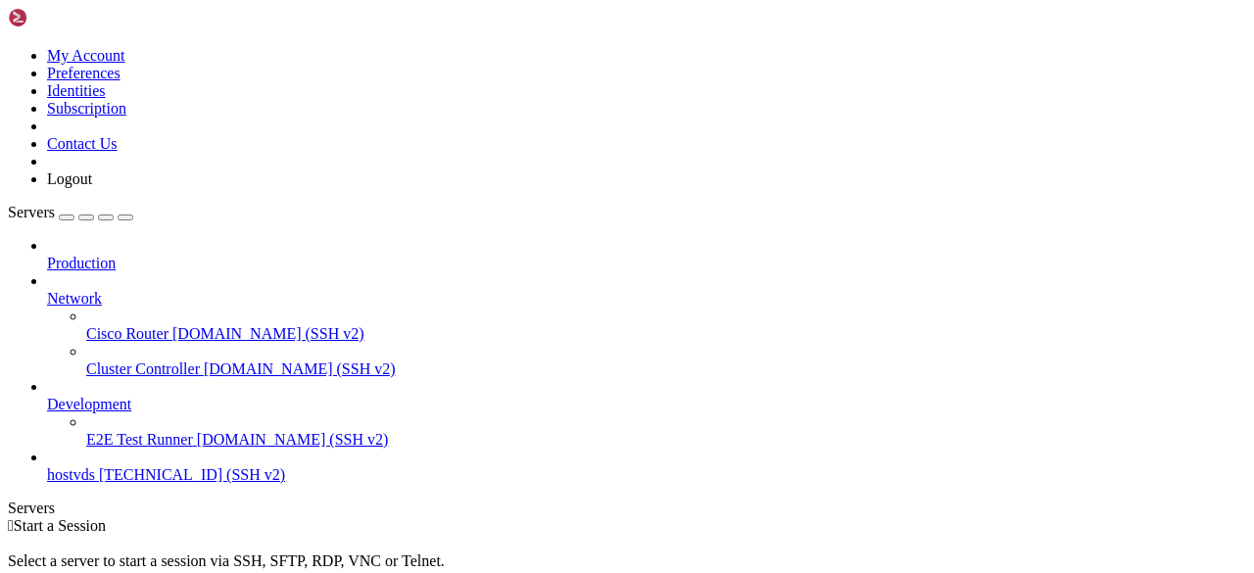
click at [157, 466] on span "[TECHNICAL_ID] (SSH v2)" at bounding box center [192, 474] width 186 height 17
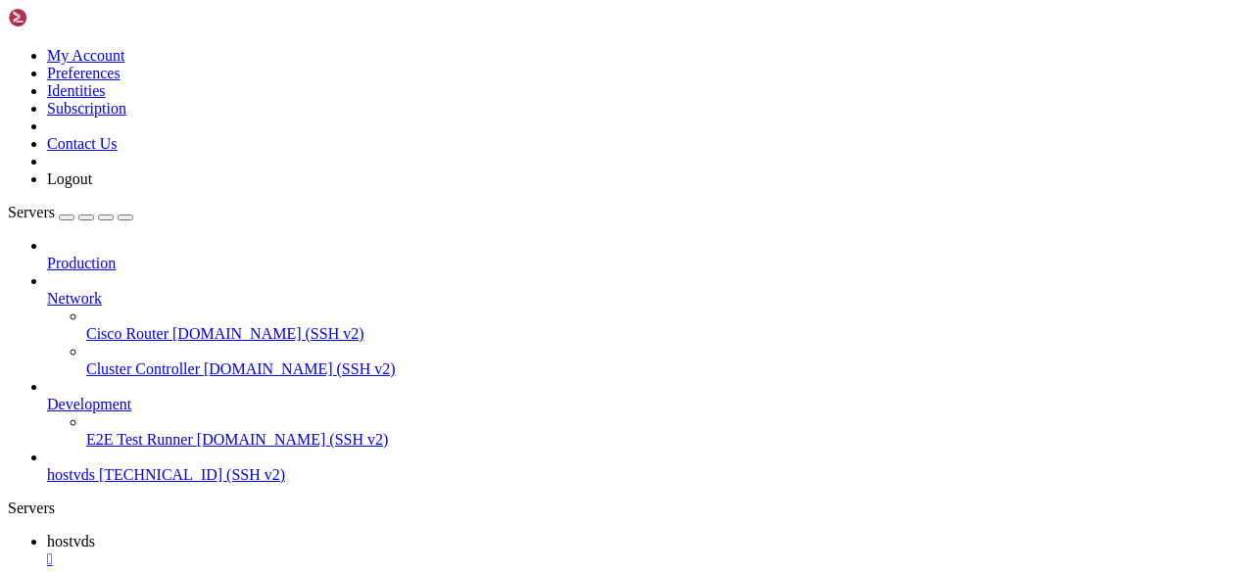
scroll to position [0, 0]
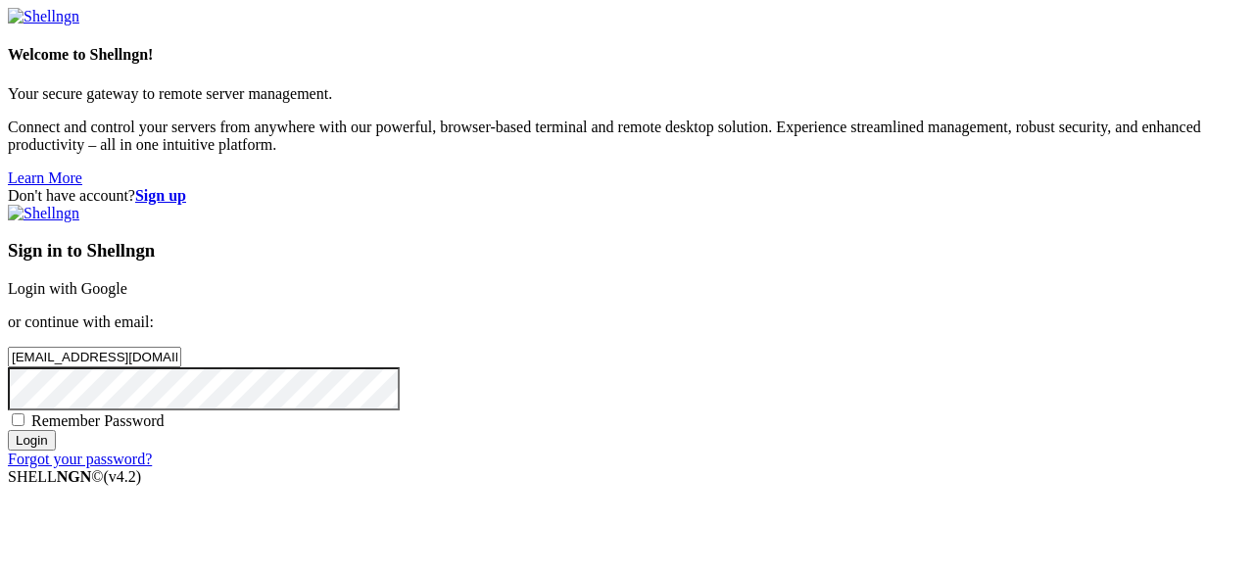
click at [165, 412] on span "Remember Password" at bounding box center [97, 420] width 133 height 17
click at [24, 413] on input "Remember Password" at bounding box center [18, 419] width 13 height 13
checkbox input "true"
click at [56, 451] on input "Login" at bounding box center [32, 440] width 48 height 21
type input "myairtel21256@gmail.com"
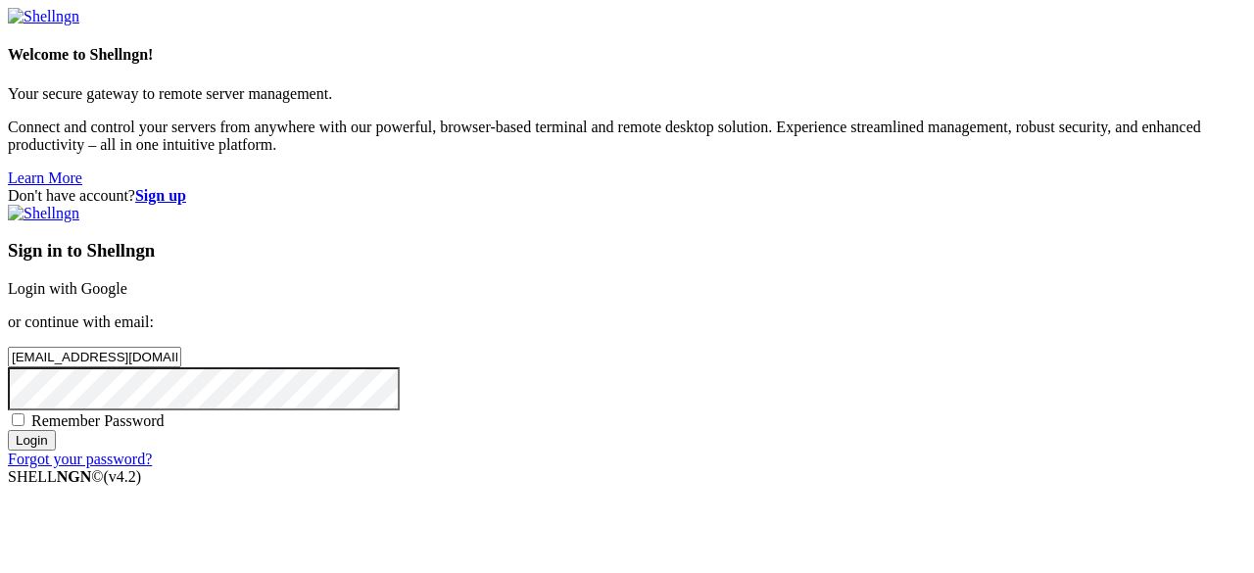
click at [56, 451] on input "Login" at bounding box center [32, 440] width 48 height 21
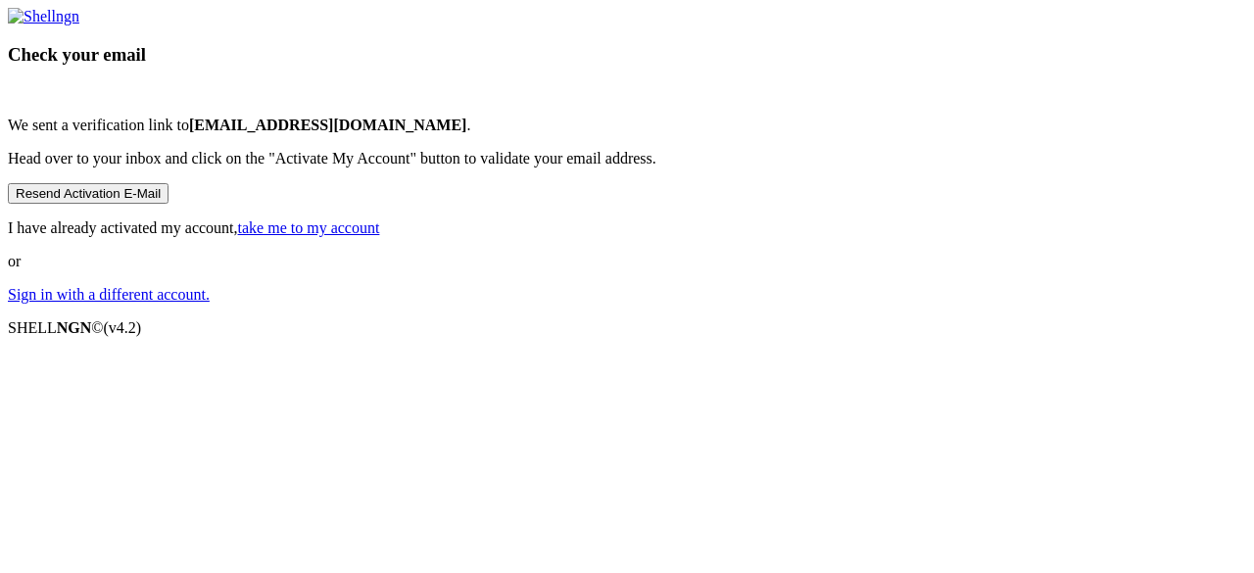
scroll to position [122, 0]
click at [380, 236] on link "take me to my account" at bounding box center [309, 227] width 142 height 17
click at [210, 303] on link "Sign in with a different account." at bounding box center [109, 294] width 202 height 17
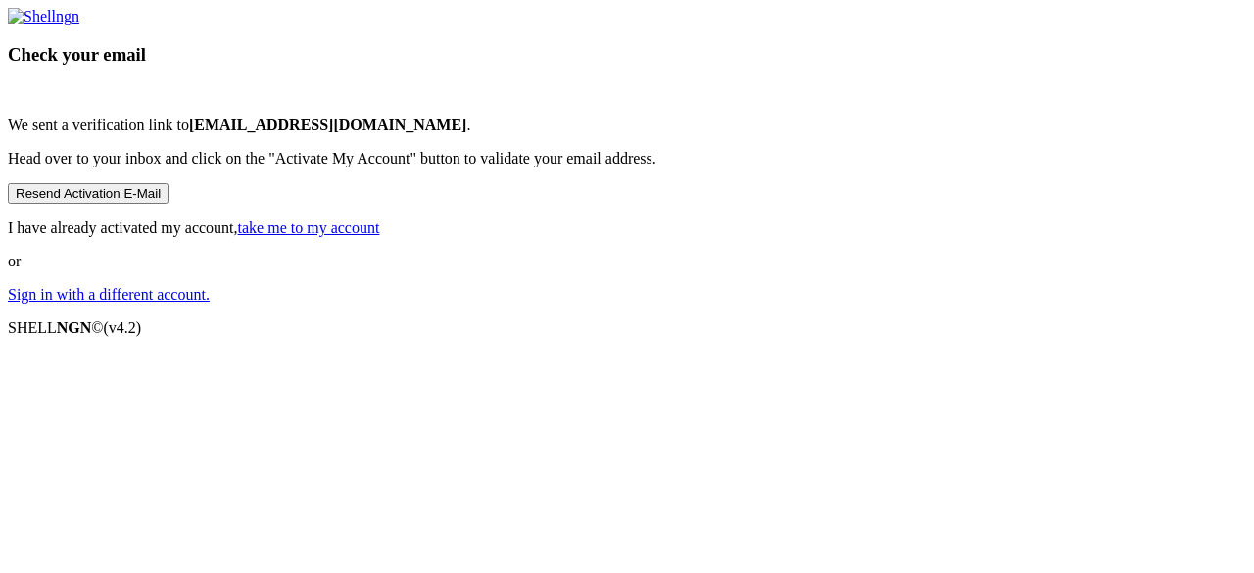
scroll to position [16, 0]
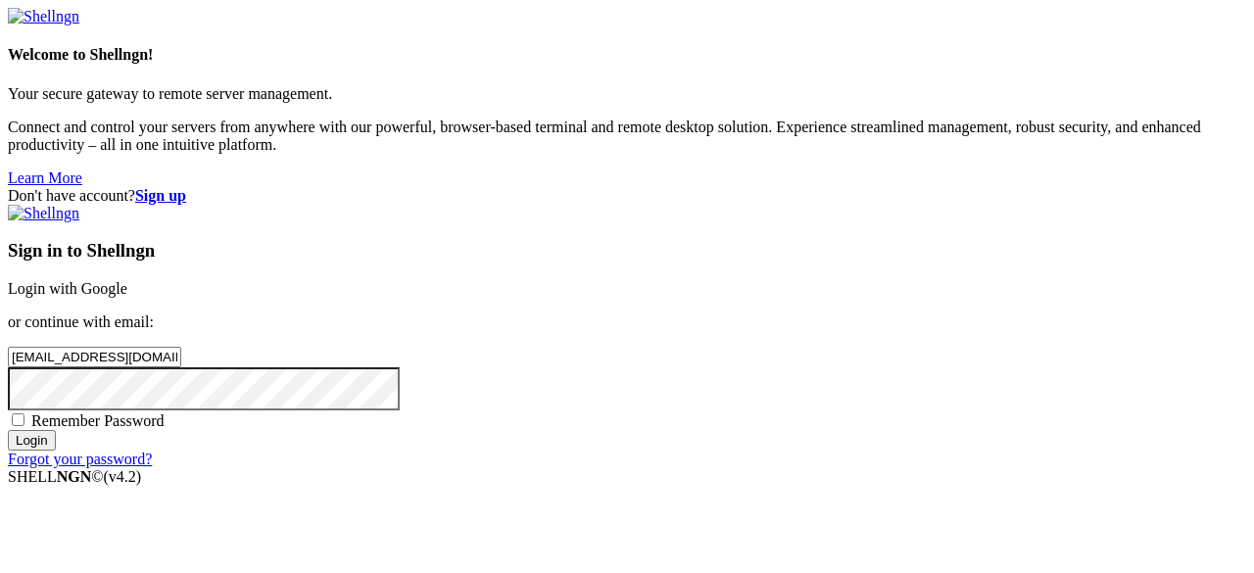
click at [127, 280] on link "Login with Google" at bounding box center [68, 288] width 120 height 17
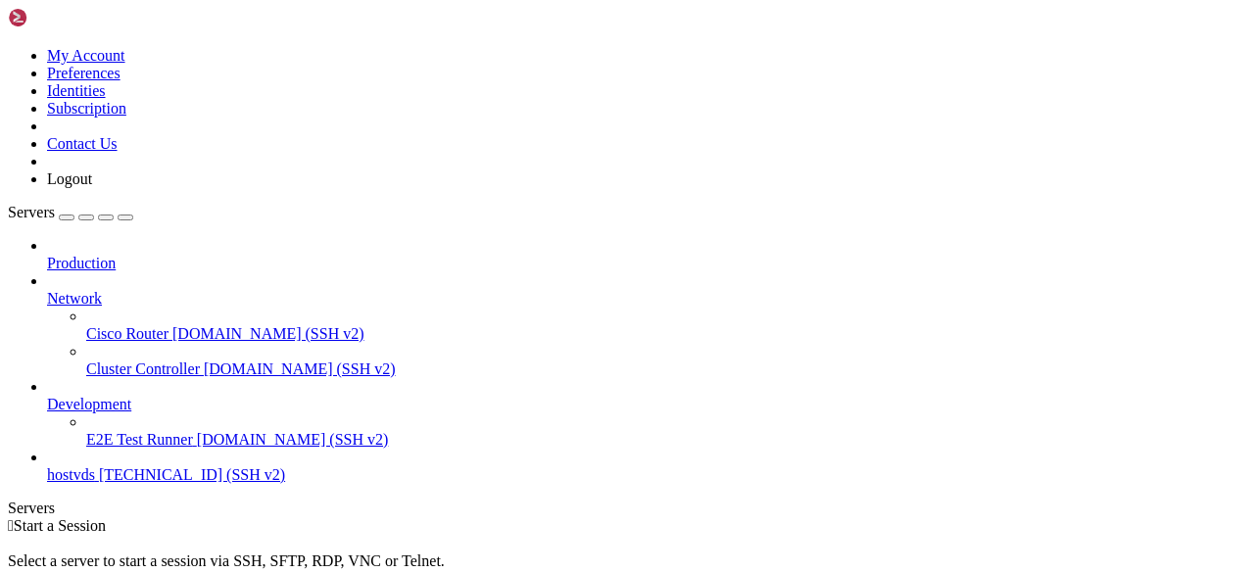
click at [150, 466] on span "[TECHNICAL_ID] (SSH v2)" at bounding box center [192, 474] width 186 height 17
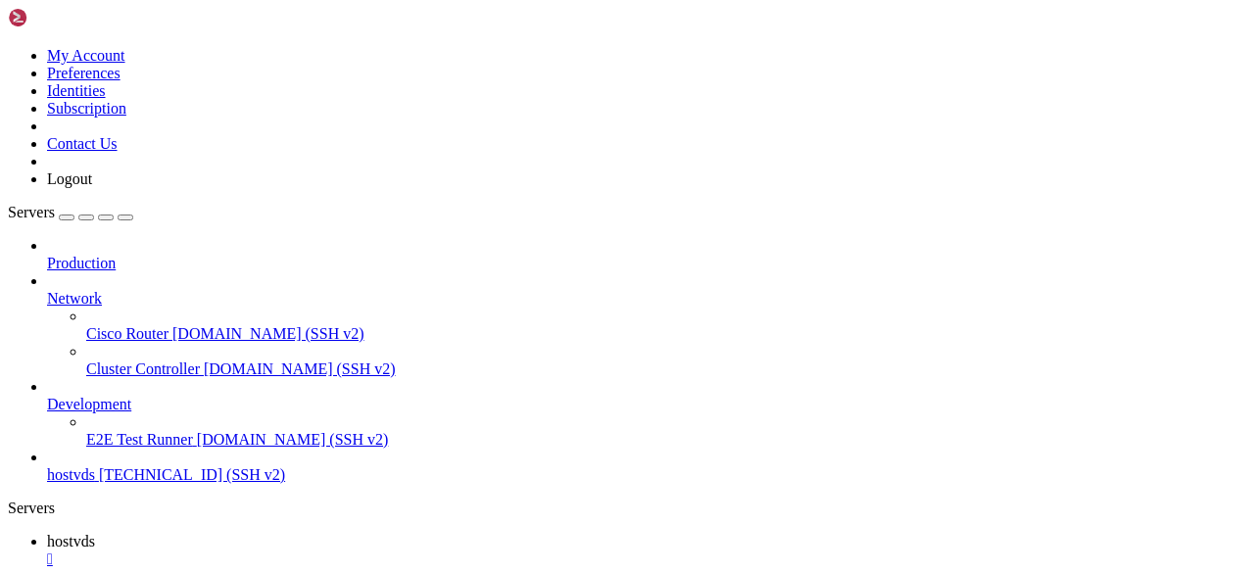
click at [347, 551] on div "" at bounding box center [646, 560] width 1199 height 18
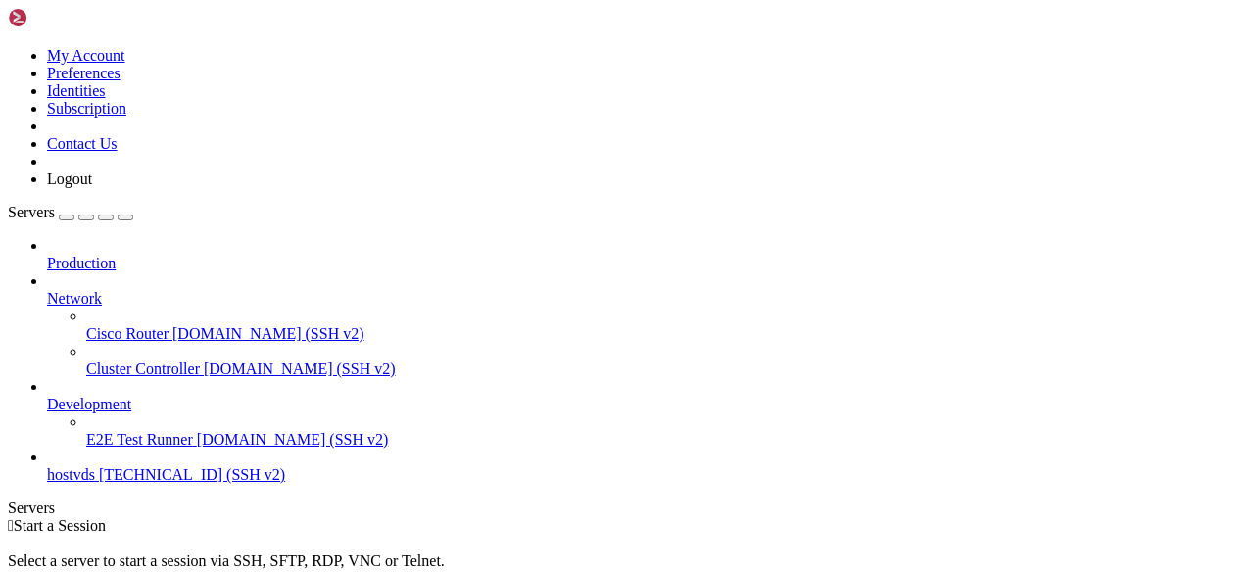
click at [95, 466] on span "hostvds" at bounding box center [71, 474] width 48 height 17
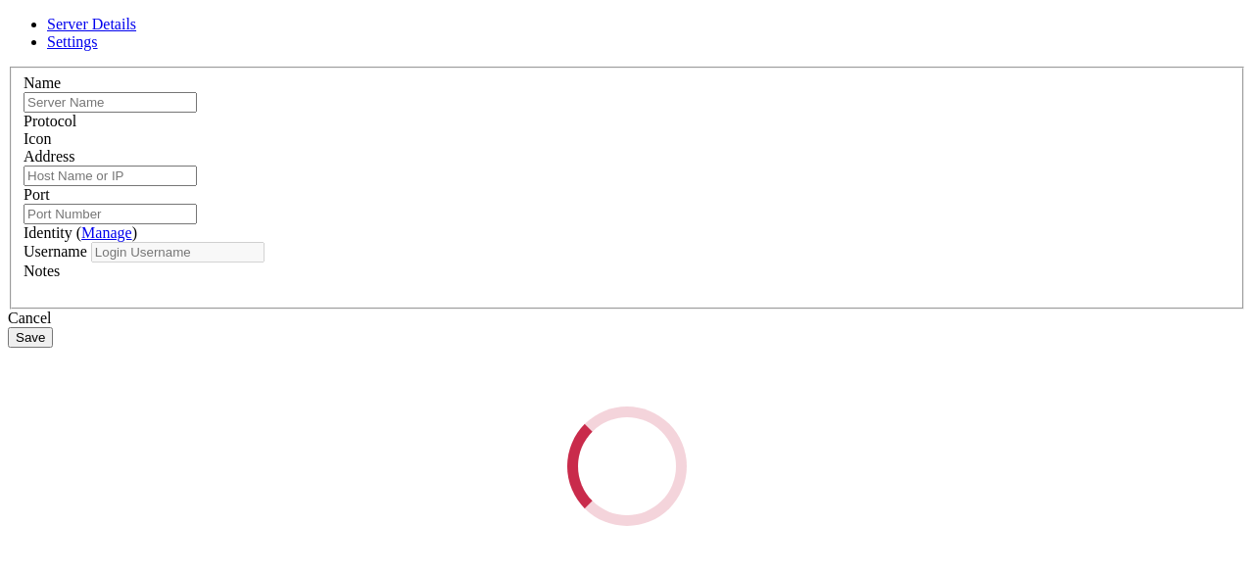
type input "hostvds"
type input "[TECHNICAL_ID]"
type input "22"
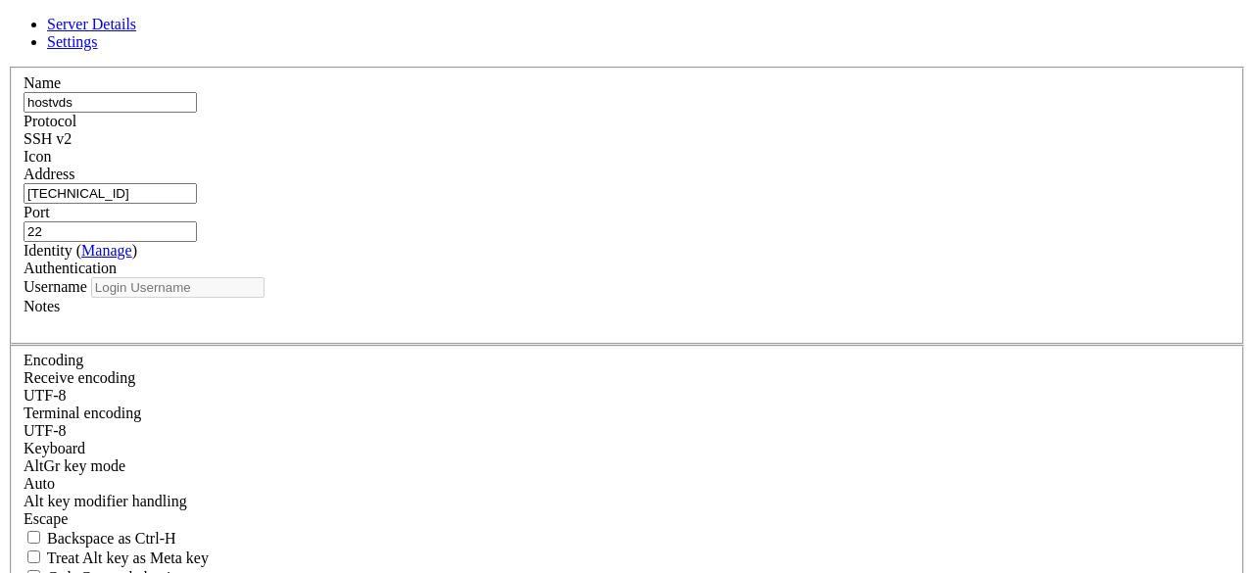
type input "admin"
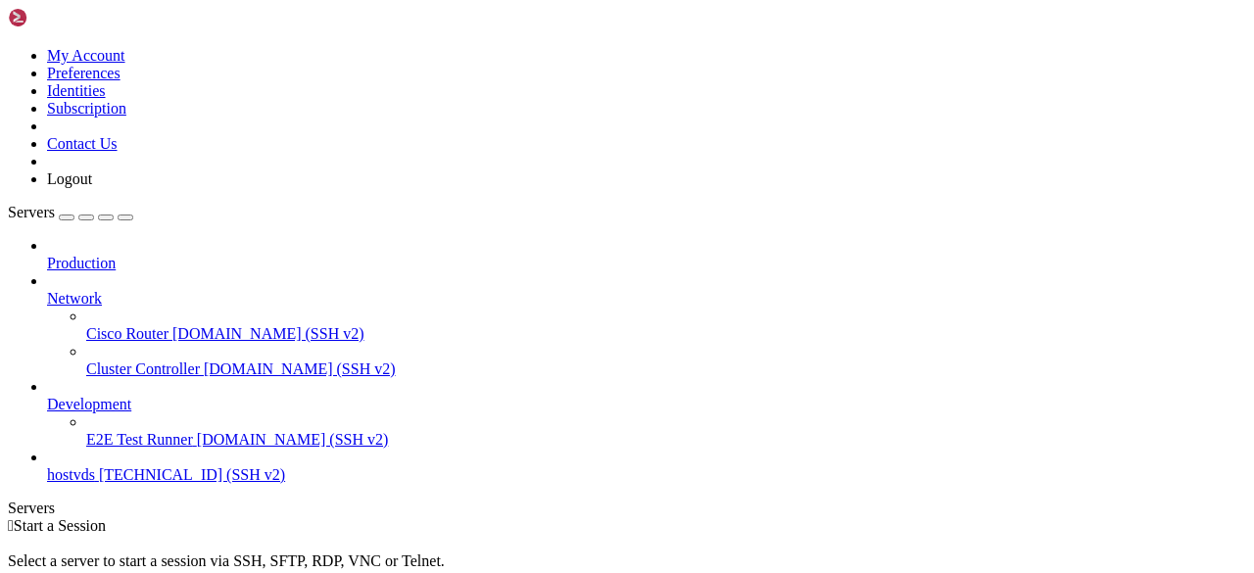
click at [95, 466] on span "hostvds" at bounding box center [71, 474] width 48 height 17
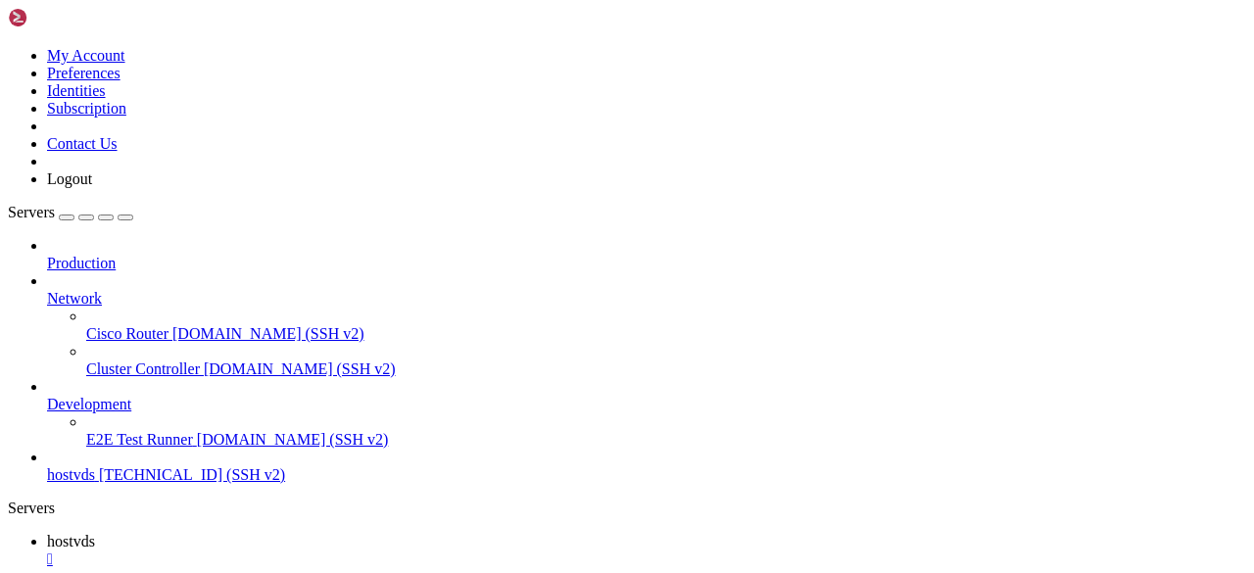
scroll to position [0, 0]
